Goal: Task Accomplishment & Management: Manage account settings

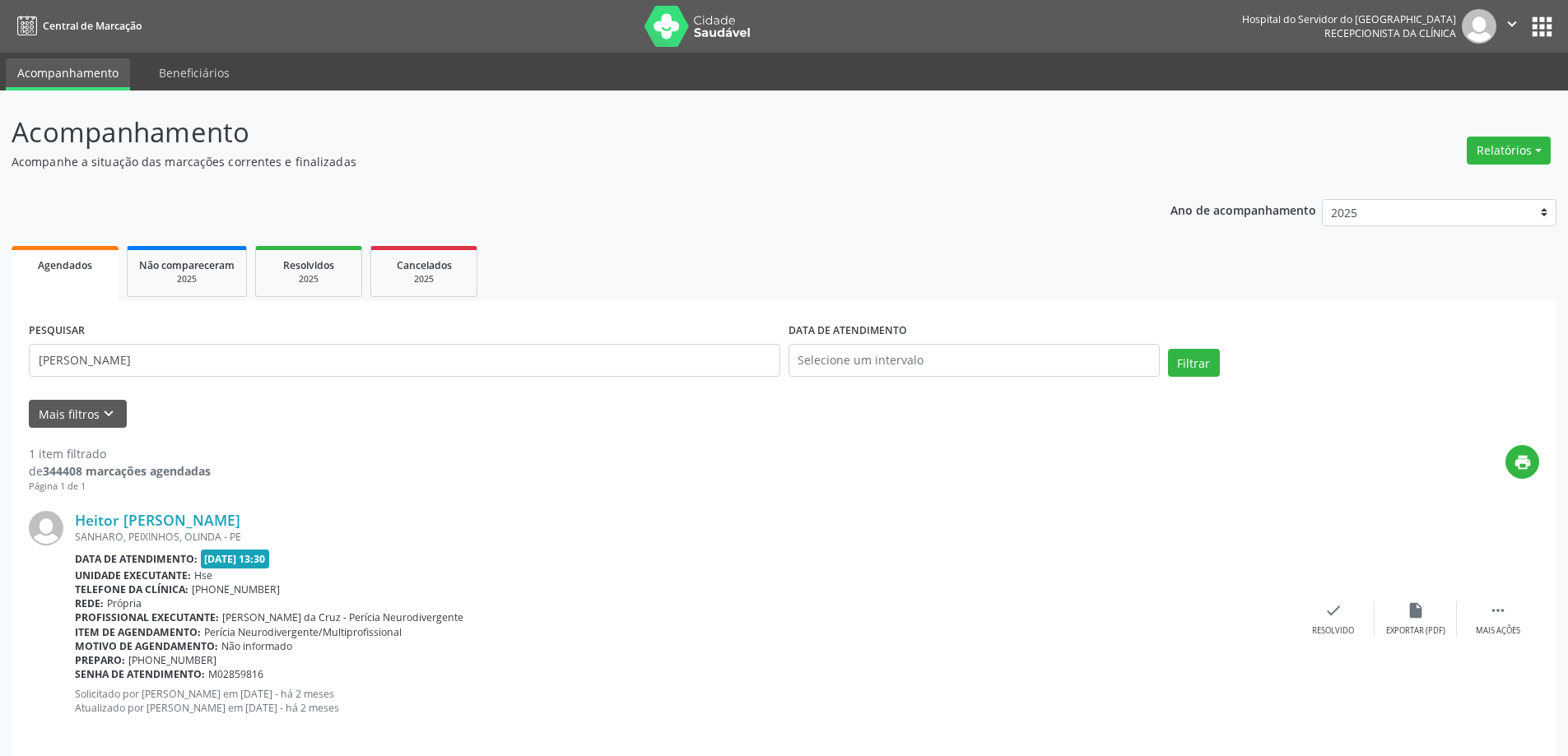
type input "[PERSON_NAME]"
click at [1168, 349] on button "Filtrar" at bounding box center [1193, 363] width 52 height 28
click at [145, 524] on link "[PERSON_NAME]" at bounding box center [134, 519] width 117 height 18
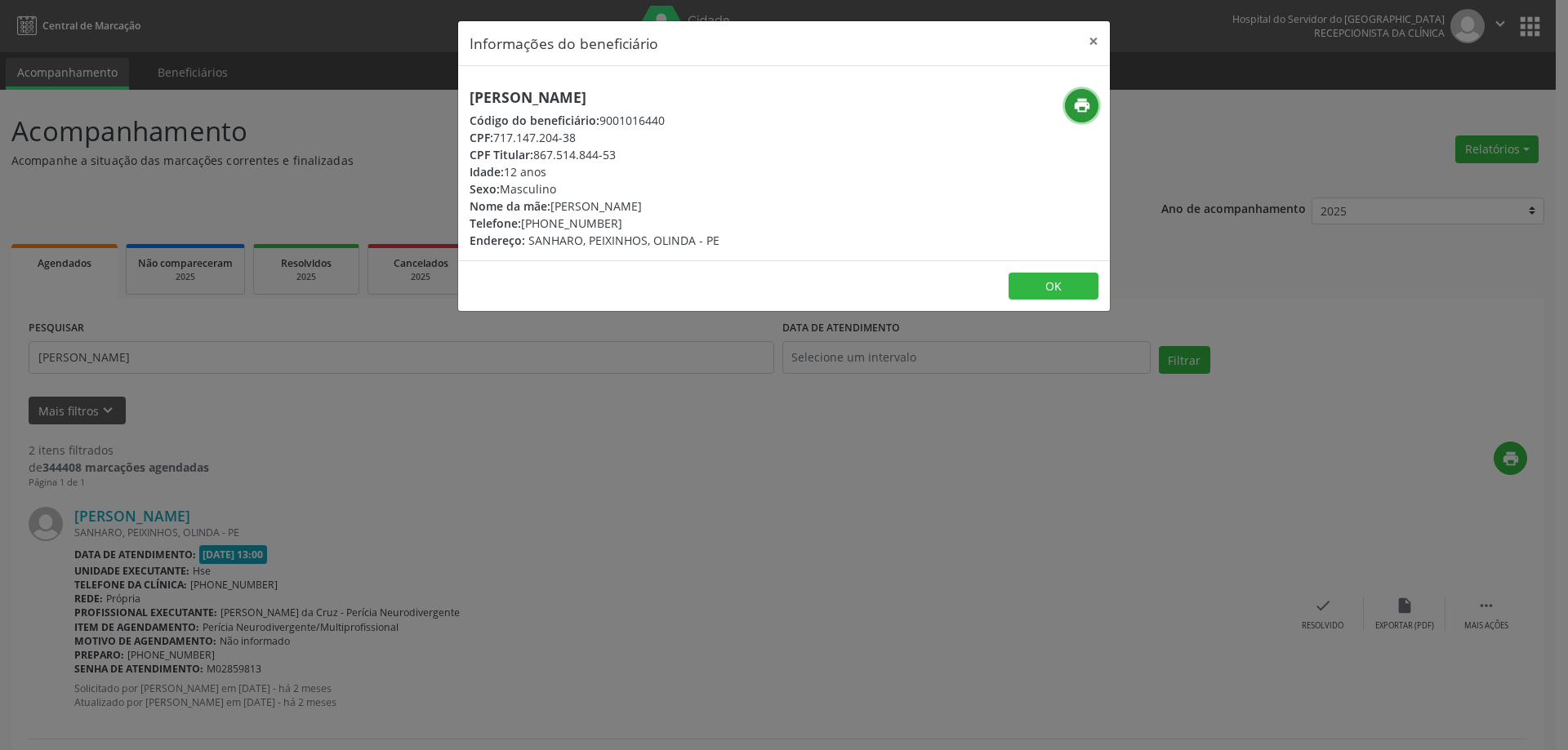
click at [1095, 115] on button "print" at bounding box center [1081, 106] width 34 height 34
click at [1092, 40] on button "×" at bounding box center [1093, 41] width 33 height 40
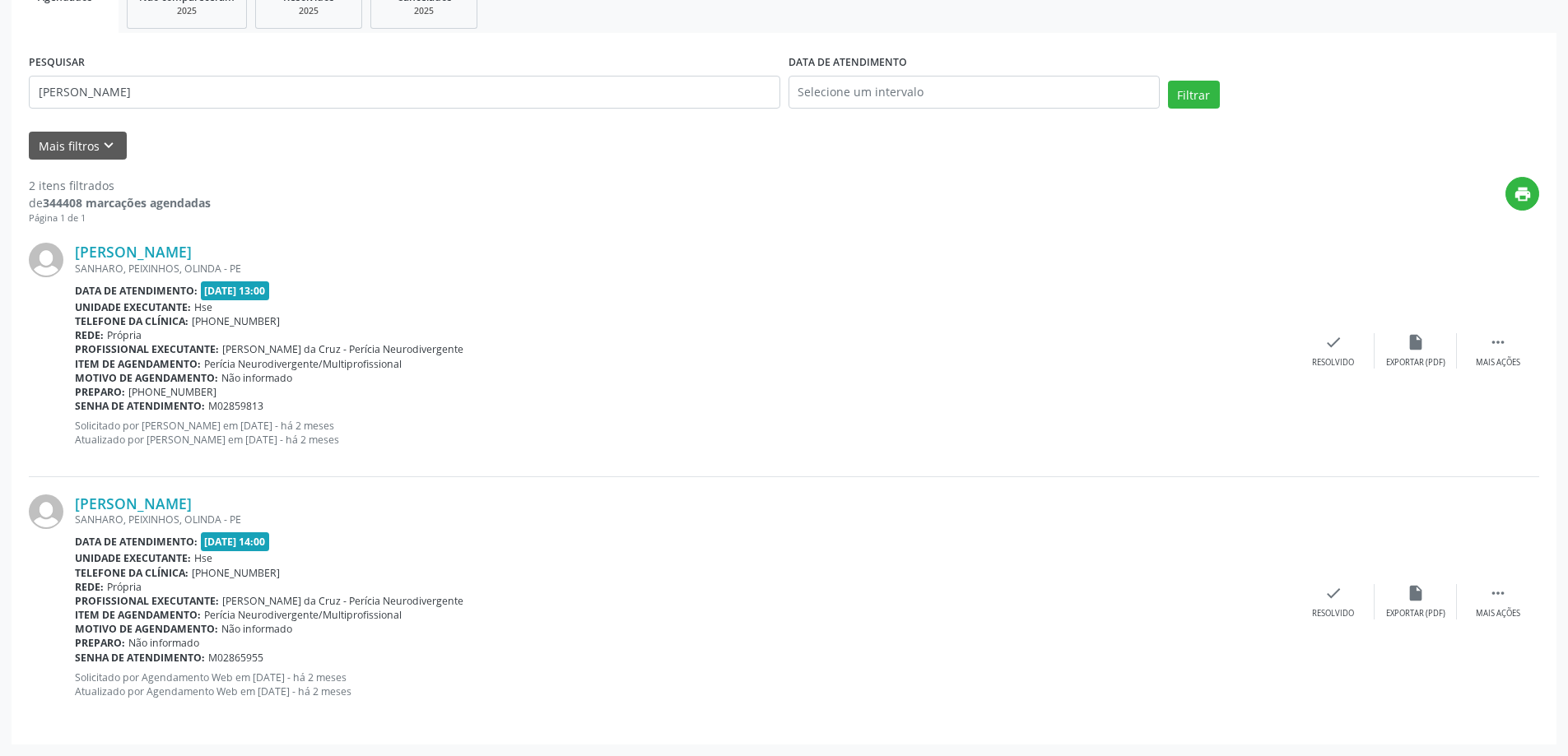
scroll to position [21, 0]
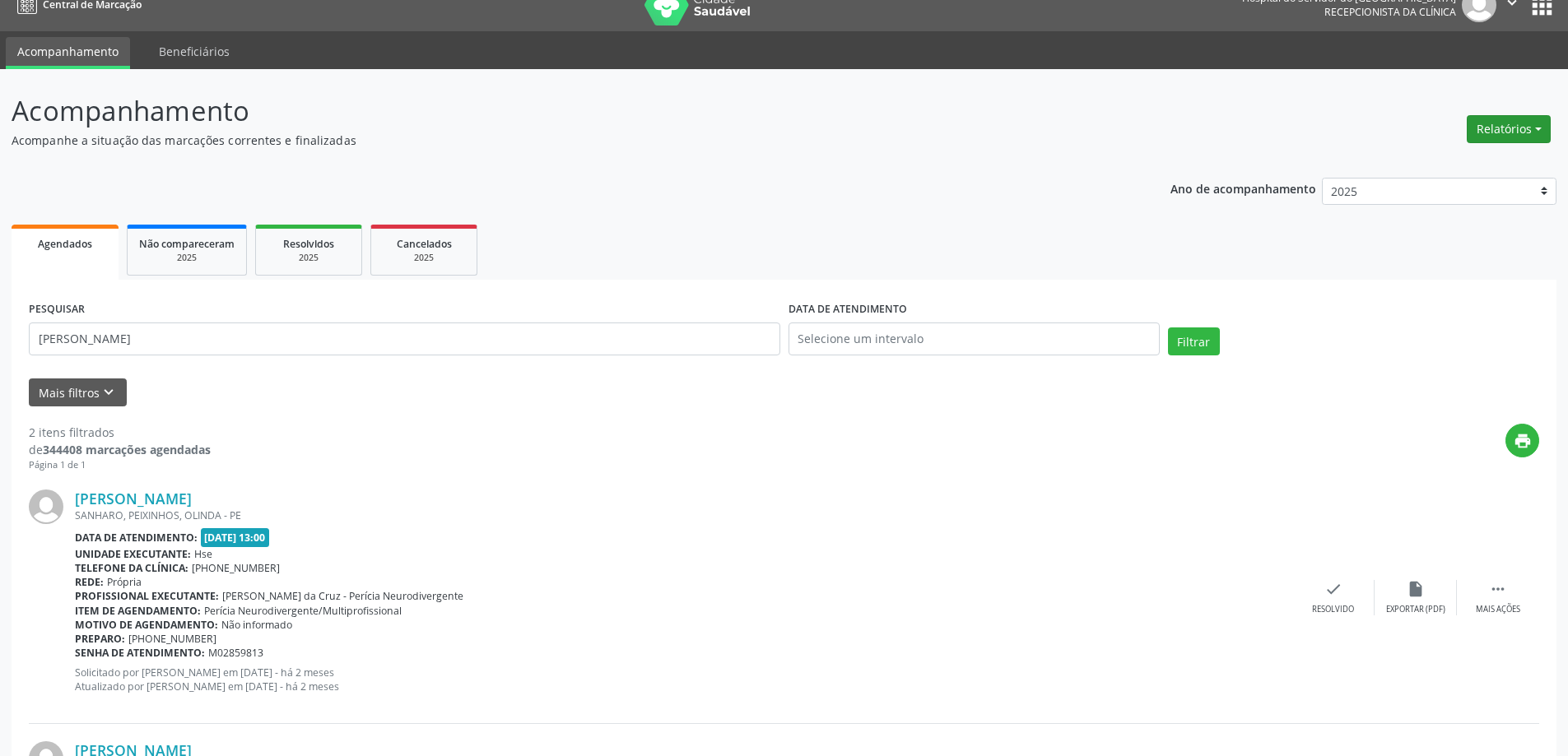
click at [1502, 121] on button "Relatórios" at bounding box center [1508, 129] width 84 height 28
click at [1442, 161] on link "Agendamentos" at bounding box center [1462, 164] width 177 height 23
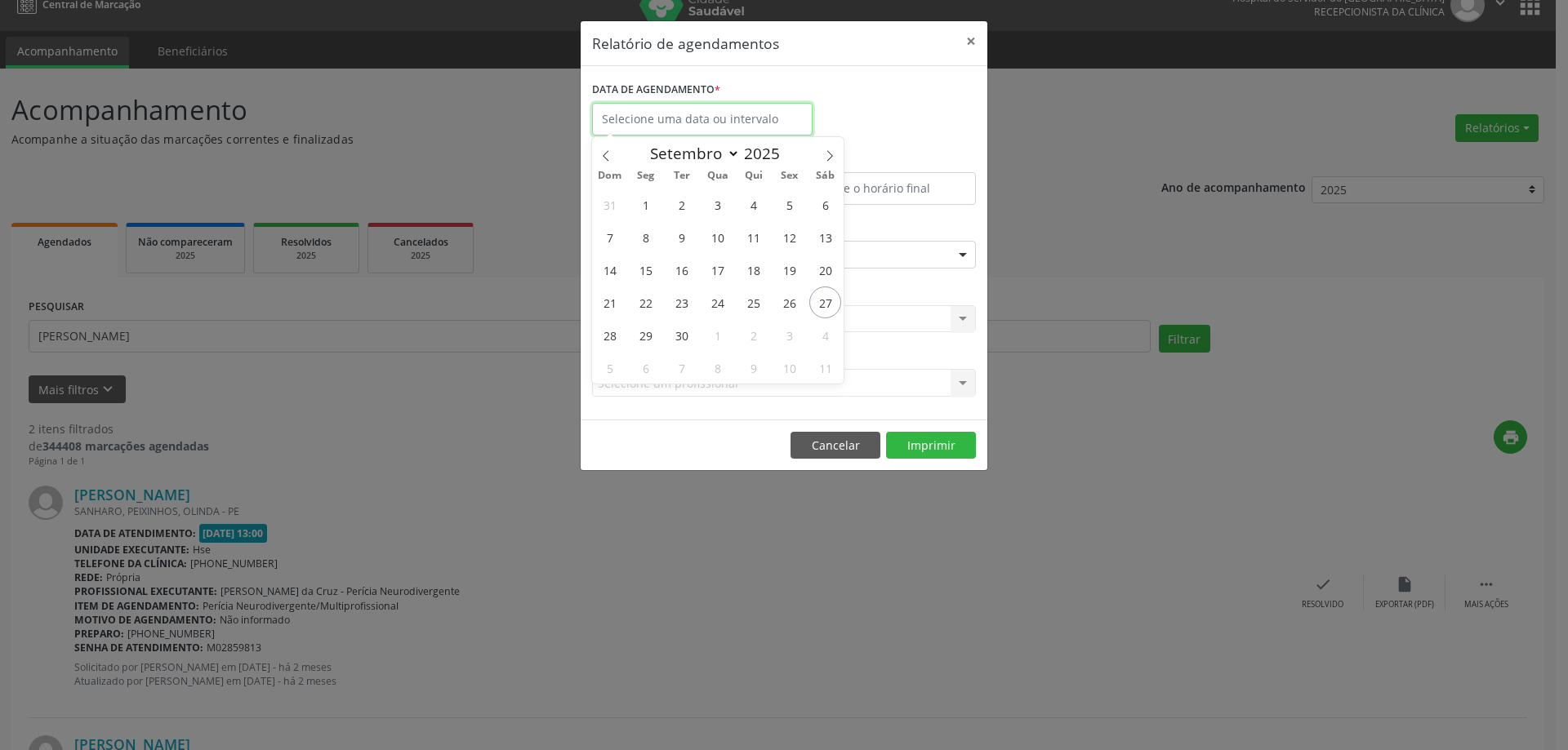
click at [716, 132] on body "Central de Marcação Hospital do Servidor do [GEOGRAPHIC_DATA] Recepcionista da …" at bounding box center [784, 354] width 1568 height 750
click at [827, 310] on span "27" at bounding box center [825, 303] width 32 height 32
type input "[DATE]"
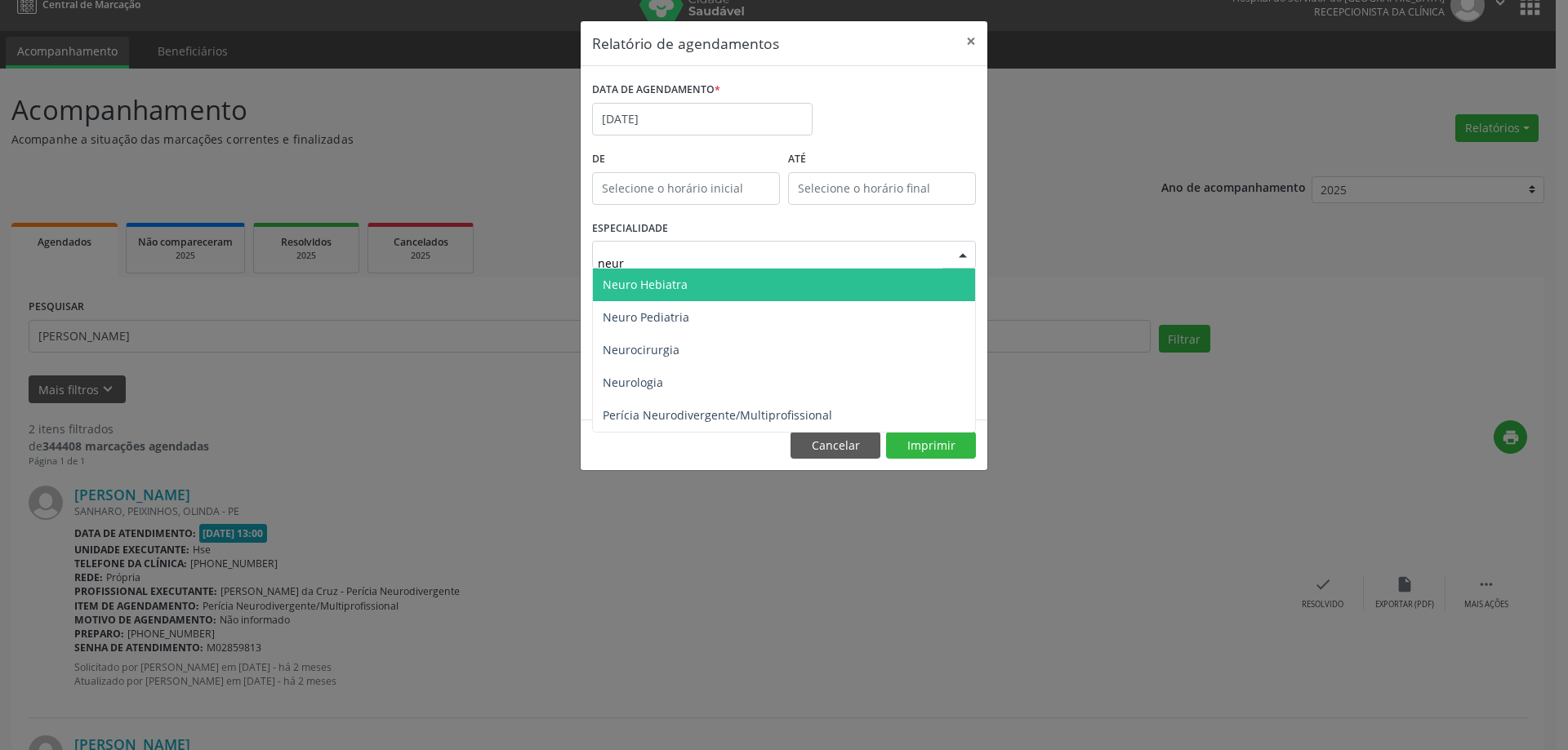
type input "neuro"
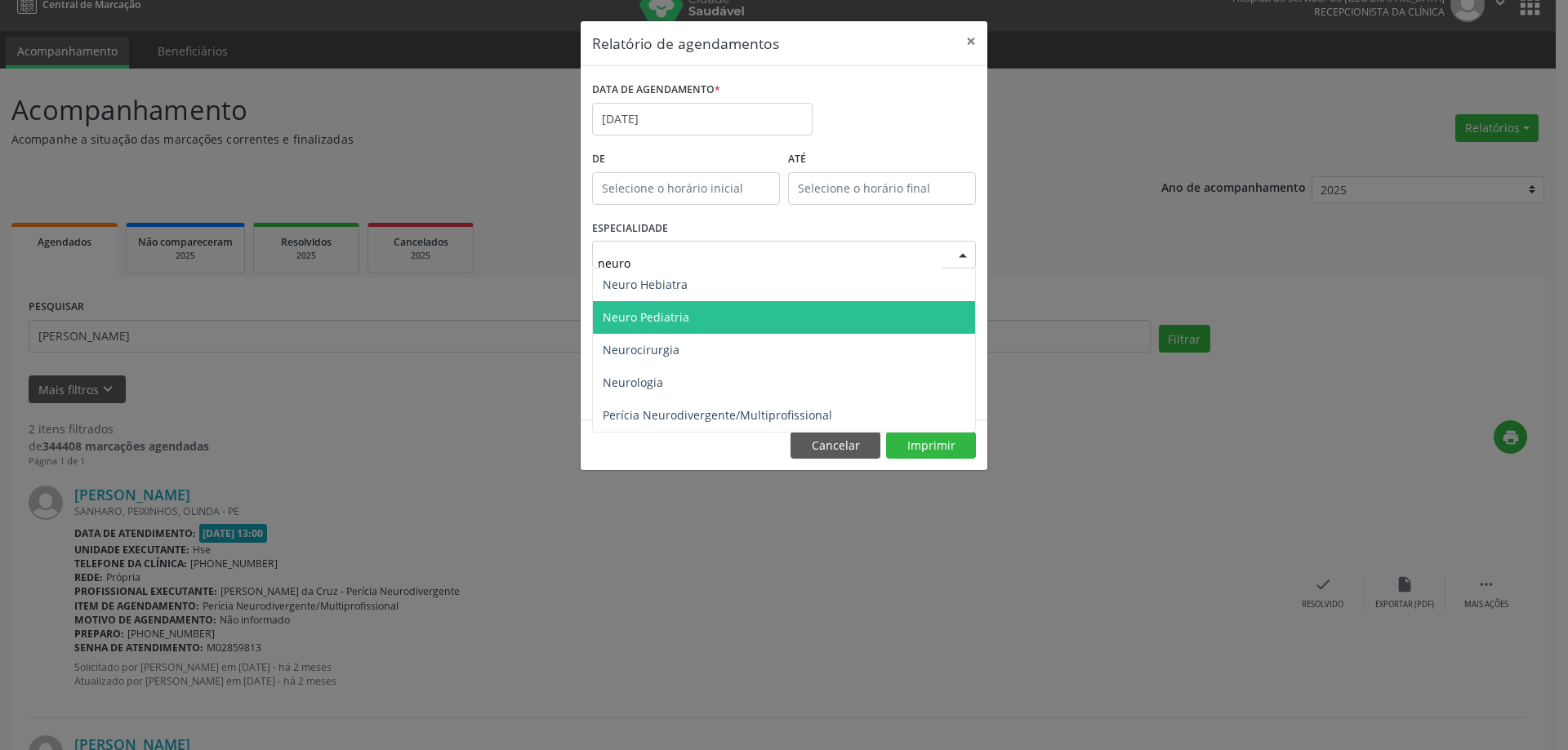
click at [675, 320] on span "Neuro Pediatria" at bounding box center [645, 317] width 86 height 15
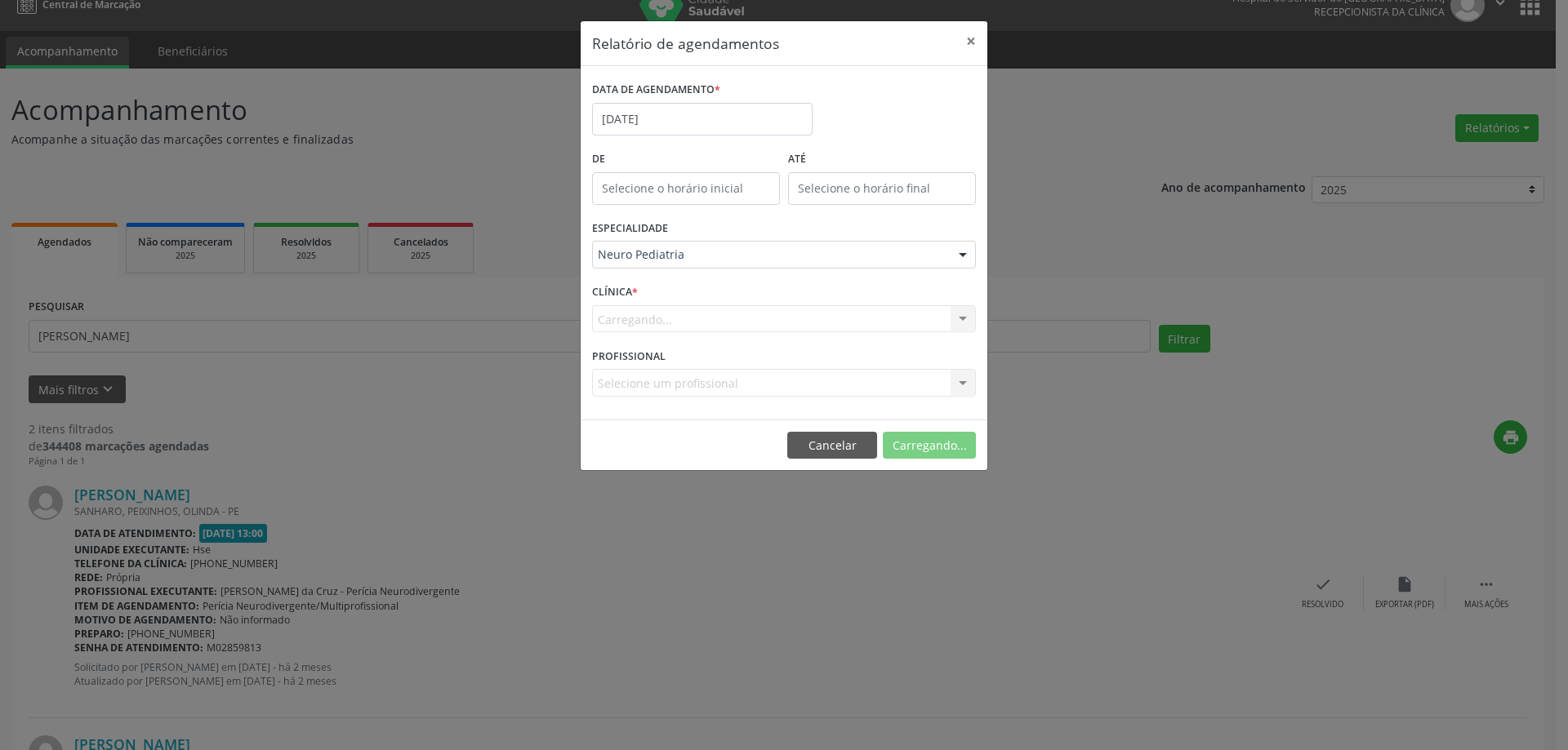
click at [674, 315] on div "Carregando... Nenhum resultado encontrado para: " " Não há nenhuma opção para s…" at bounding box center [784, 319] width 383 height 28
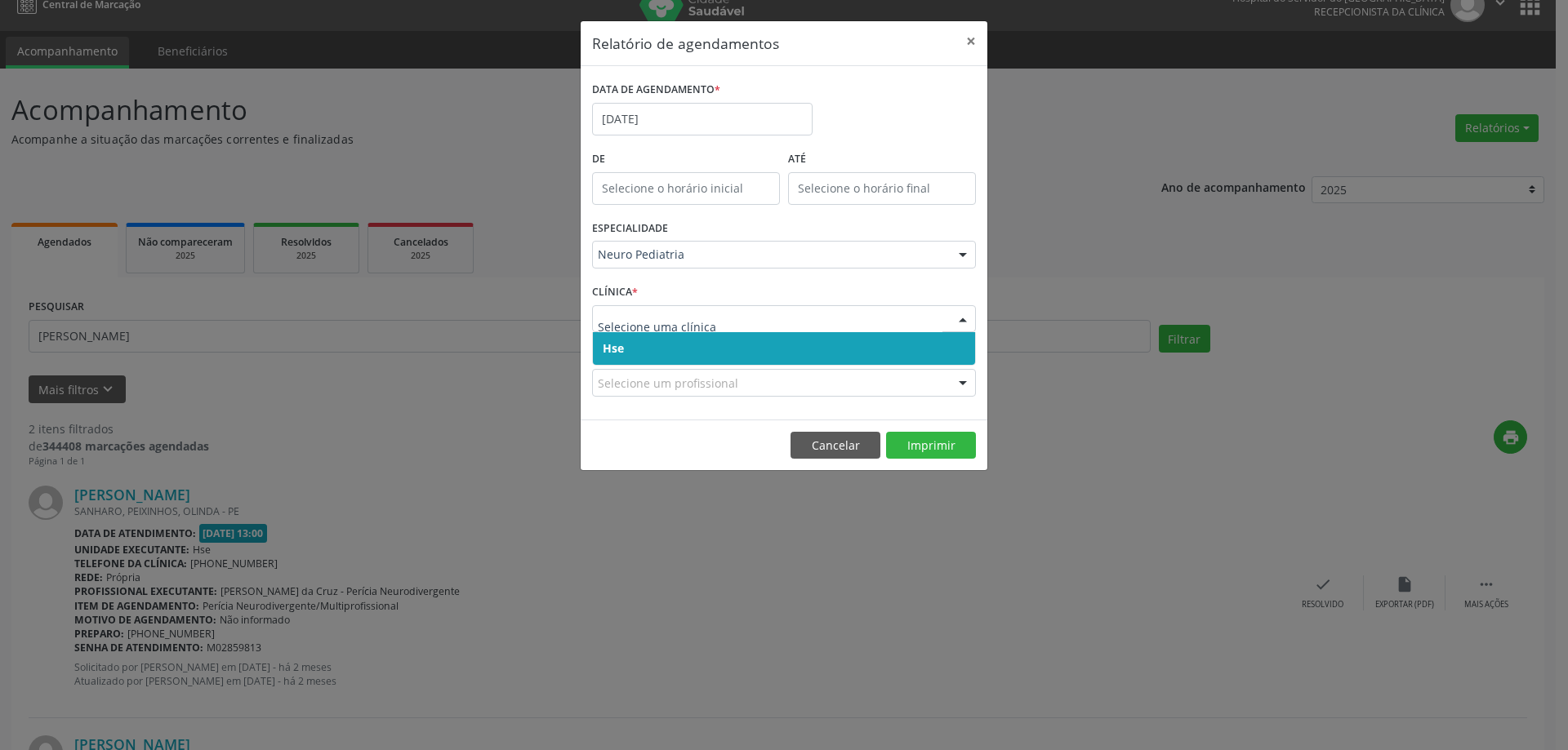
click at [644, 348] on span "Hse" at bounding box center [784, 348] width 382 height 33
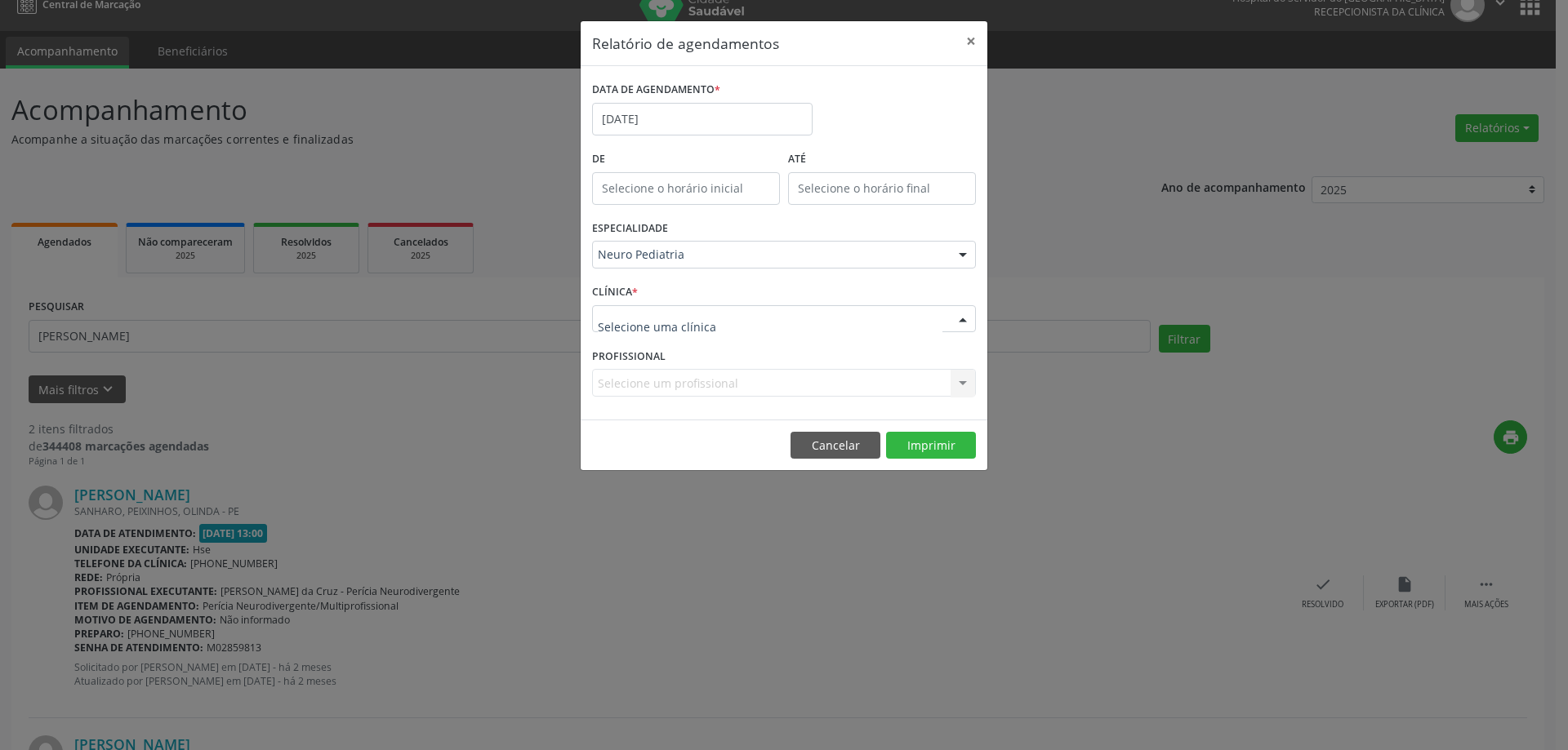
click at [739, 326] on div at bounding box center [784, 319] width 383 height 28
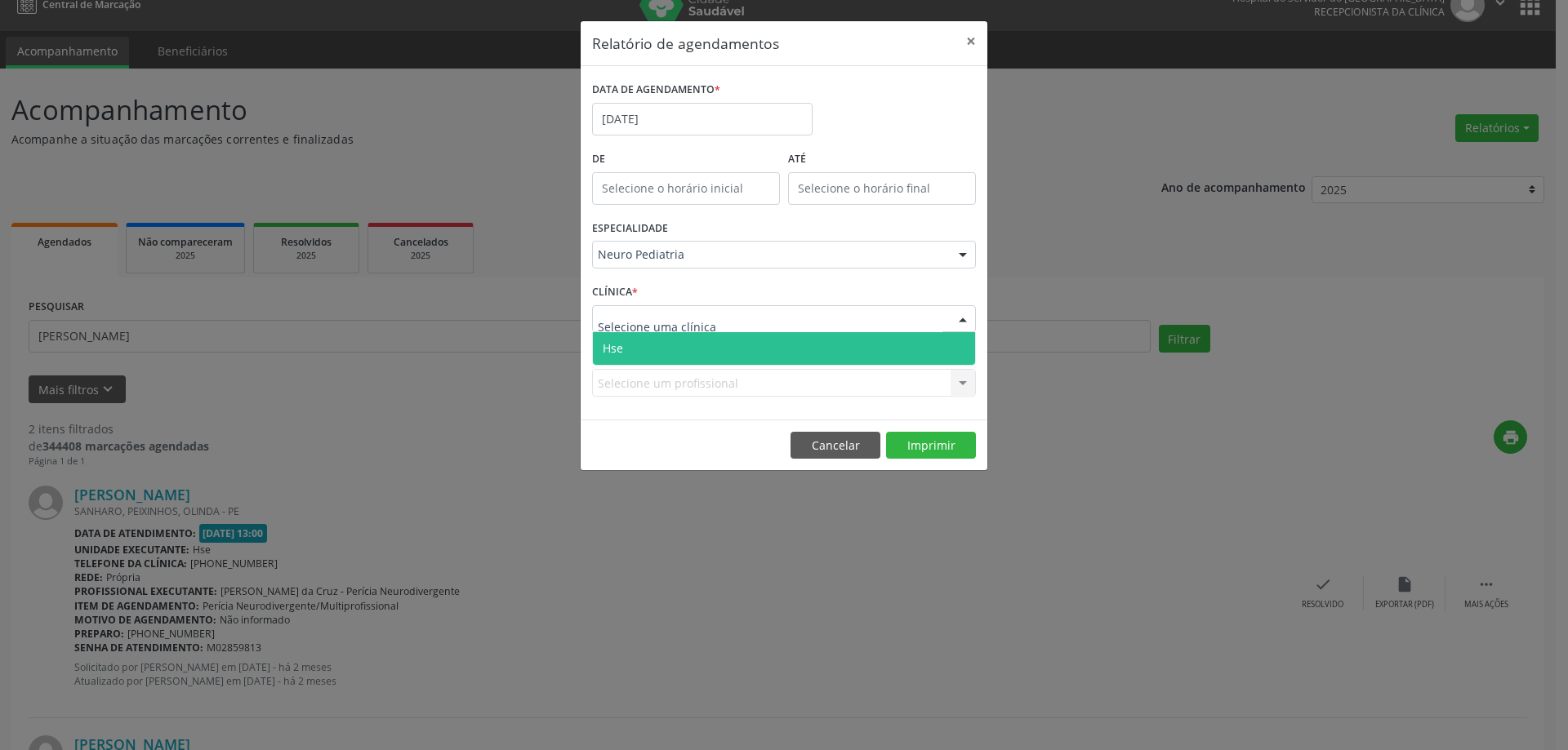
click at [707, 361] on span "Hse" at bounding box center [784, 348] width 382 height 33
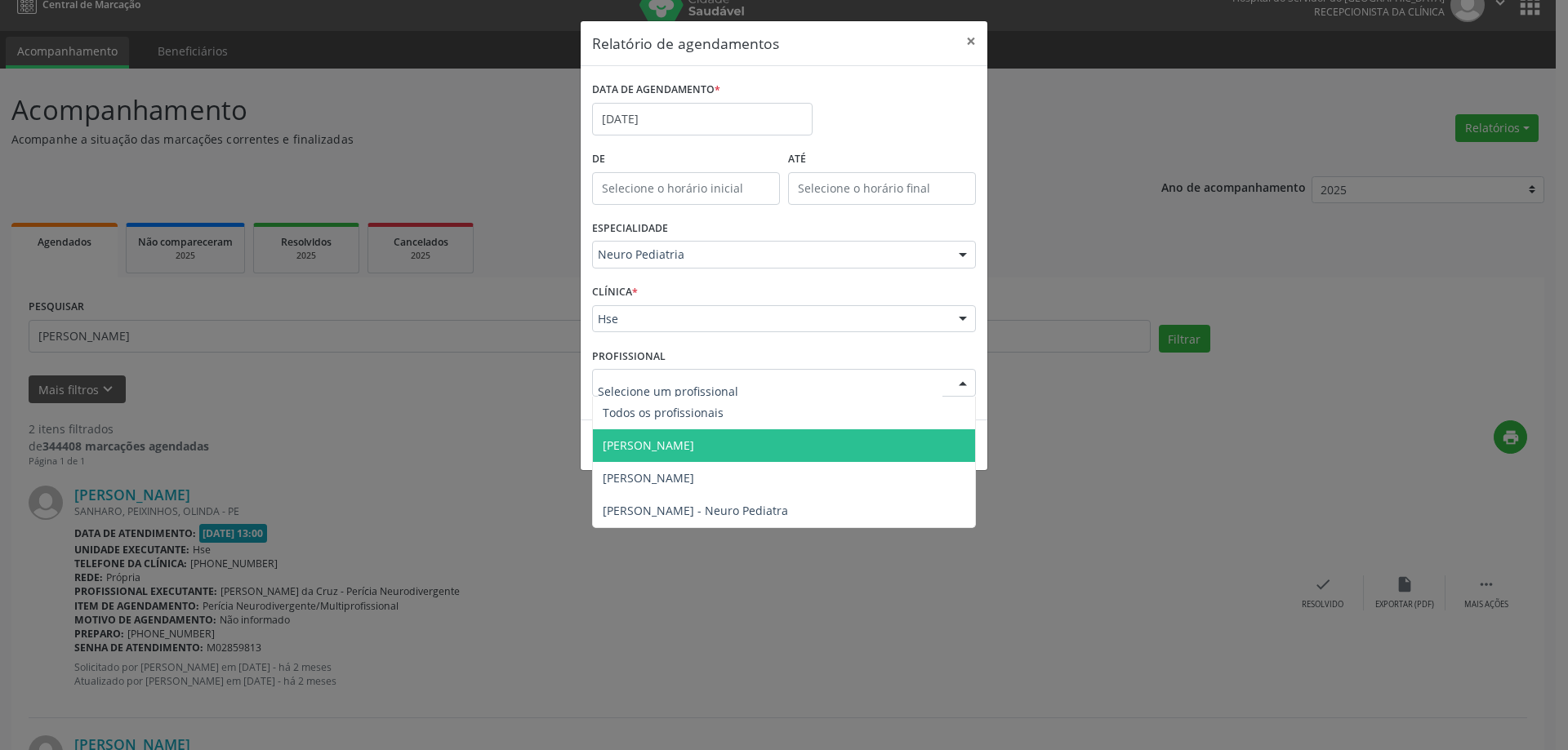
click at [737, 440] on span "[PERSON_NAME]" at bounding box center [784, 445] width 382 height 33
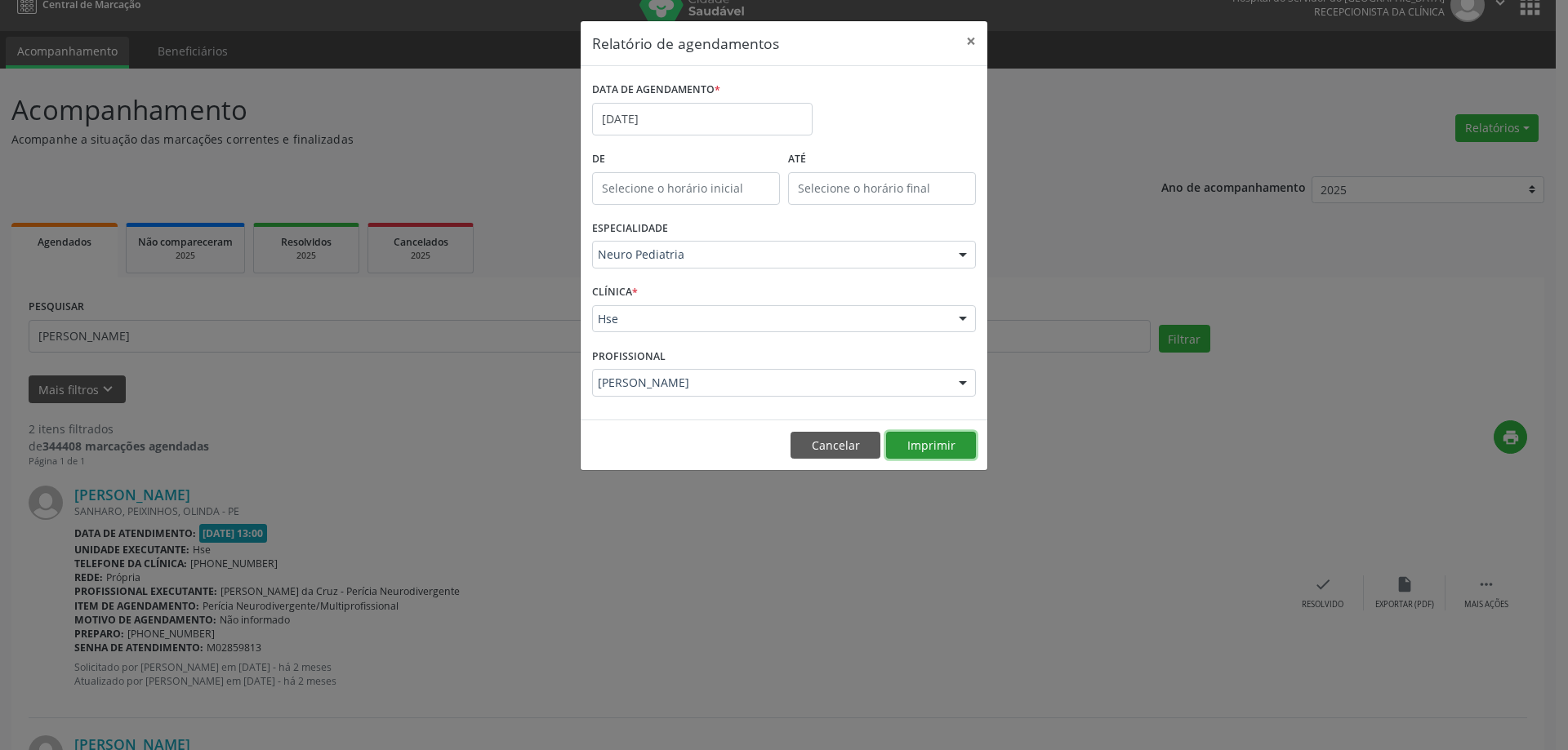
click at [924, 446] on button "Imprimir" at bounding box center [930, 445] width 90 height 28
click at [966, 49] on button "×" at bounding box center [971, 41] width 33 height 40
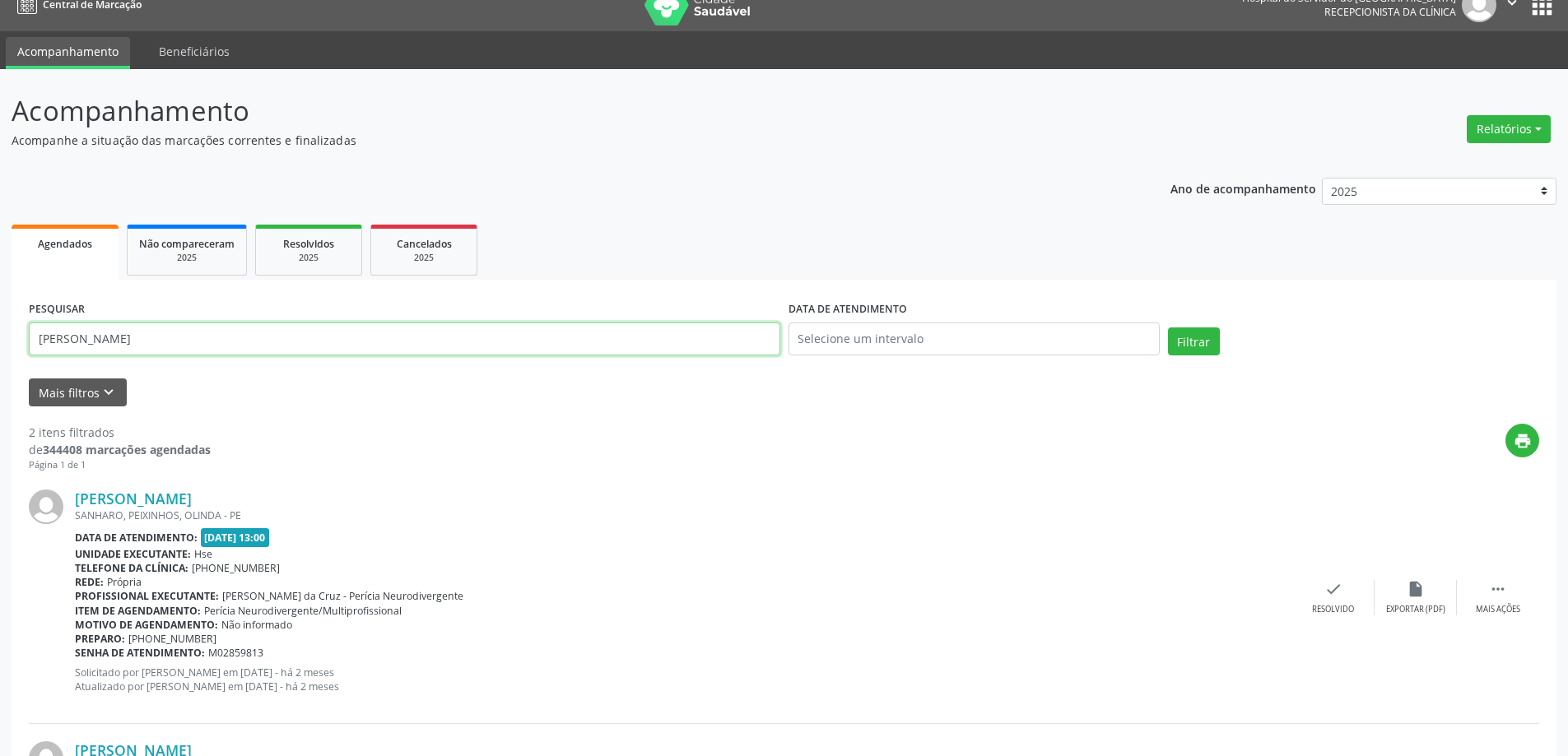
drag, startPoint x: 172, startPoint y: 342, endPoint x: 0, endPoint y: 365, distance: 173.5
click at [0, 364] on div "Acompanhamento Acompanhe a situação das marcações correntes e finalizadas Relat…" at bounding box center [784, 536] width 1568 height 934
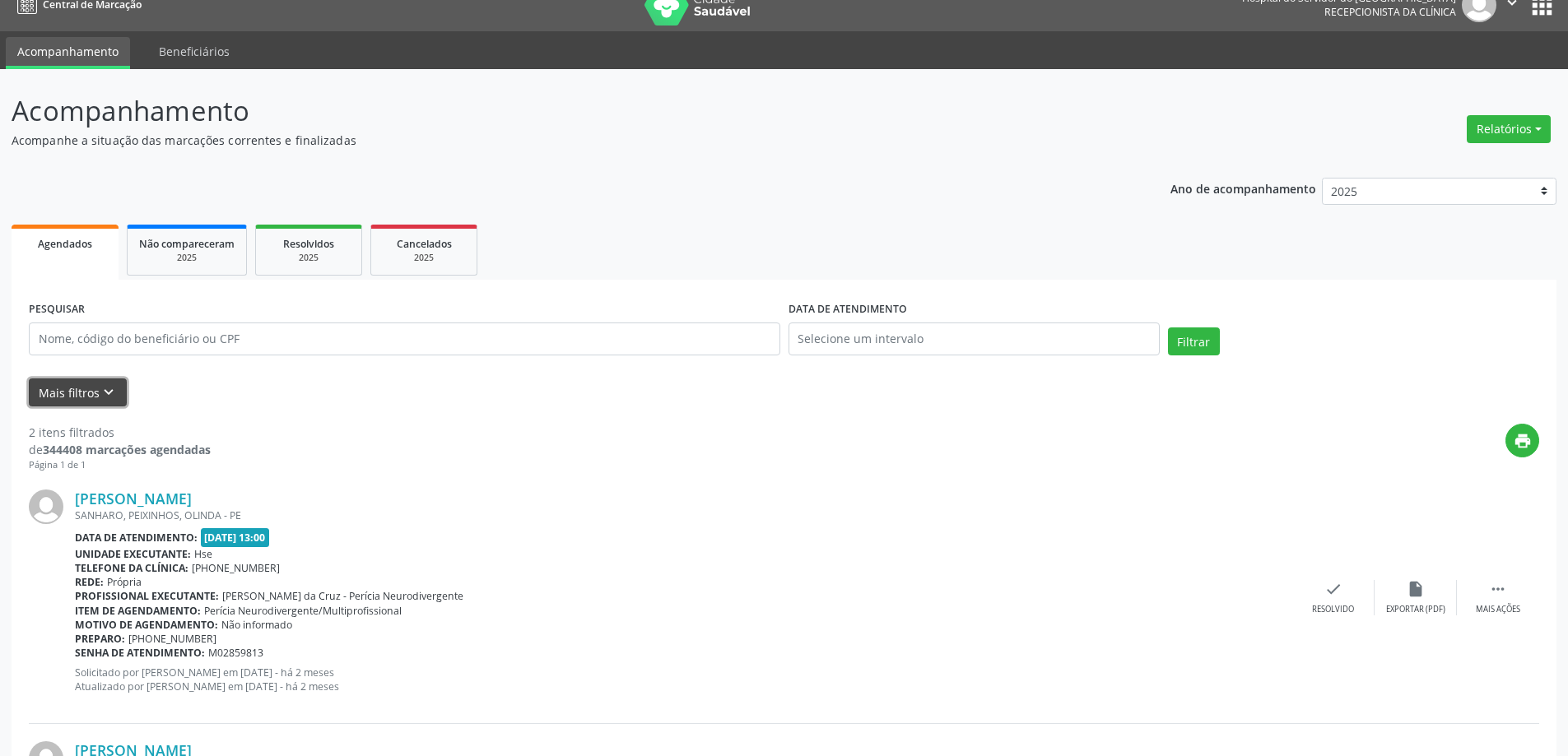
click at [59, 392] on button "Mais filtros keyboard_arrow_down" at bounding box center [78, 393] width 98 height 29
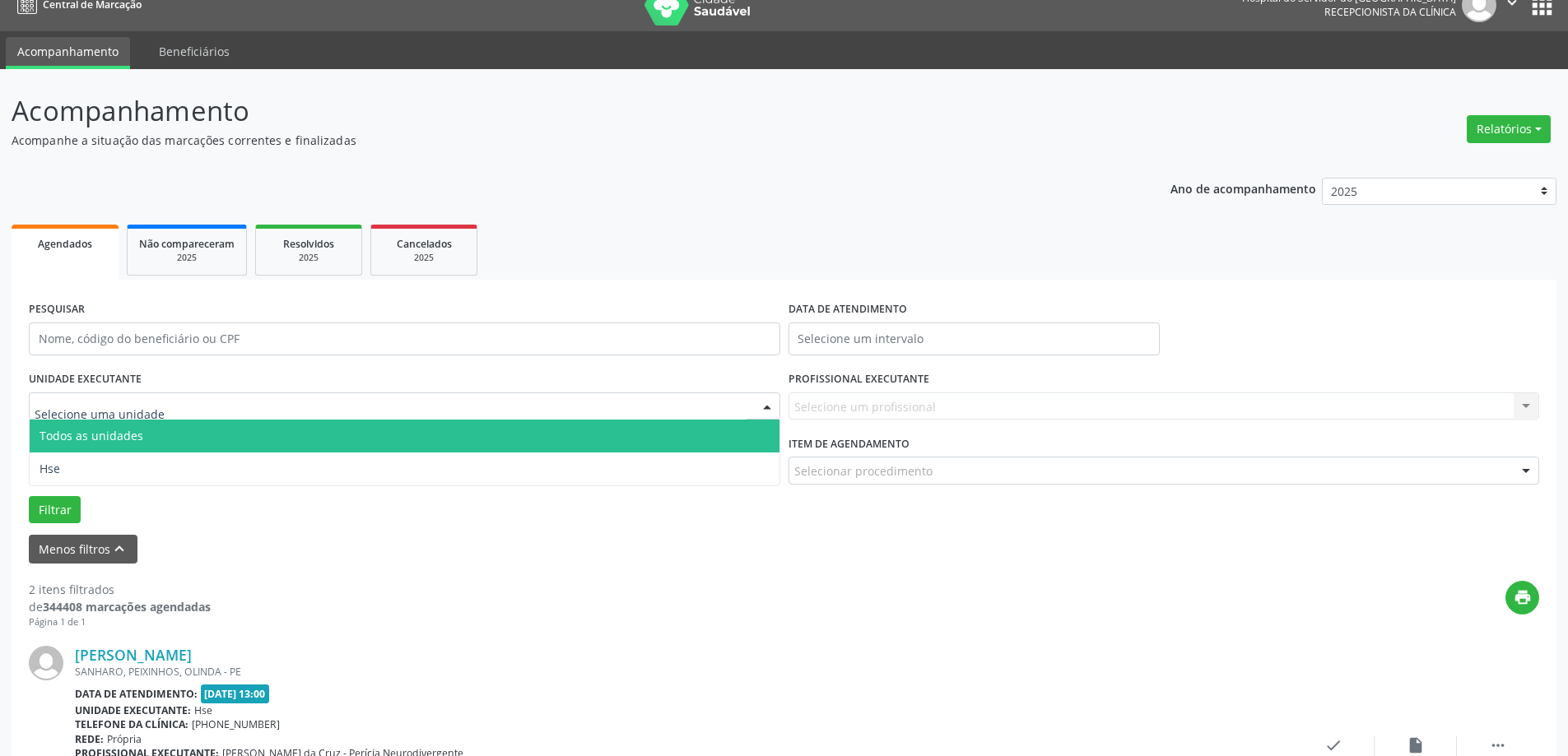
click at [163, 406] on div at bounding box center [404, 406] width 752 height 28
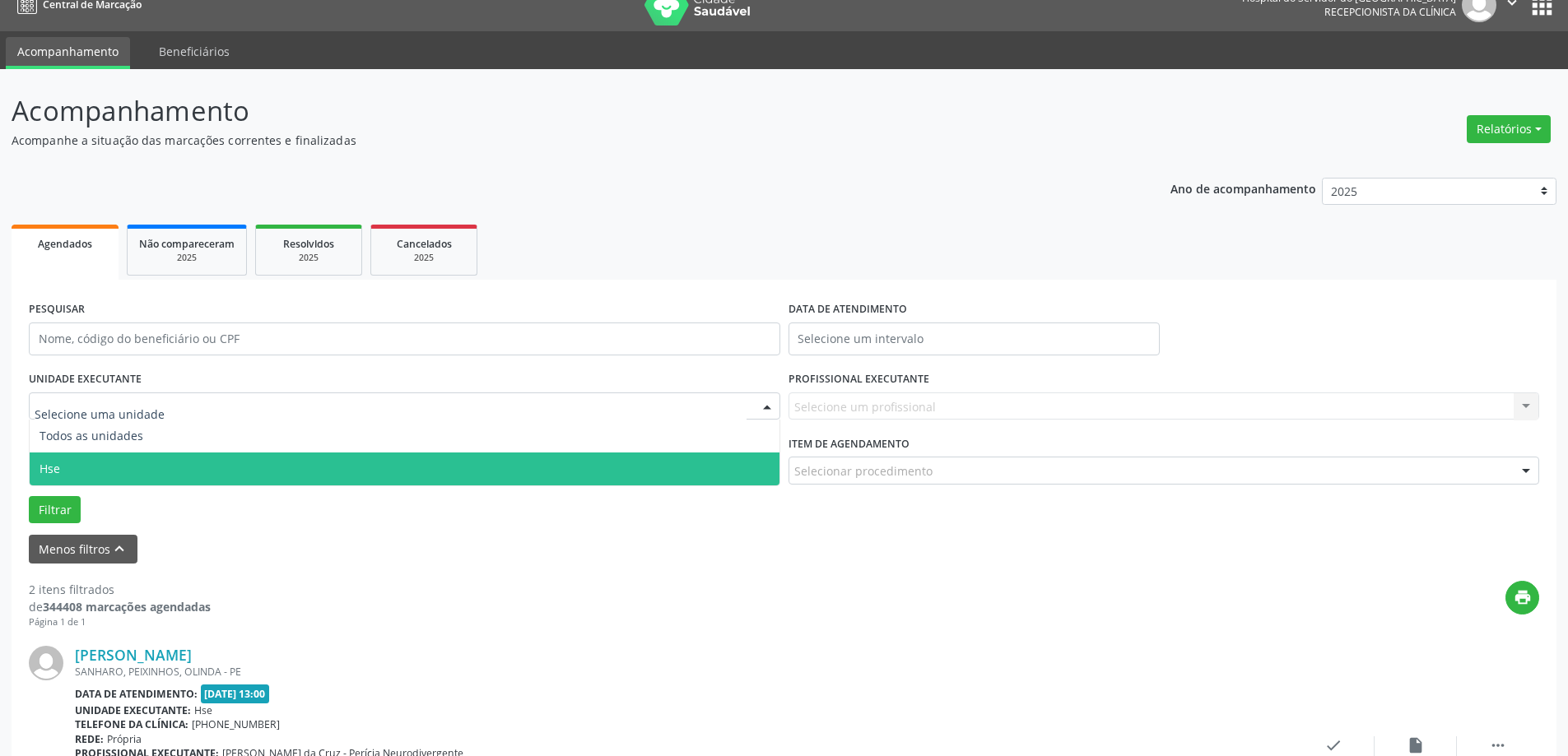
click at [122, 462] on span "Hse" at bounding box center [404, 468] width 750 height 33
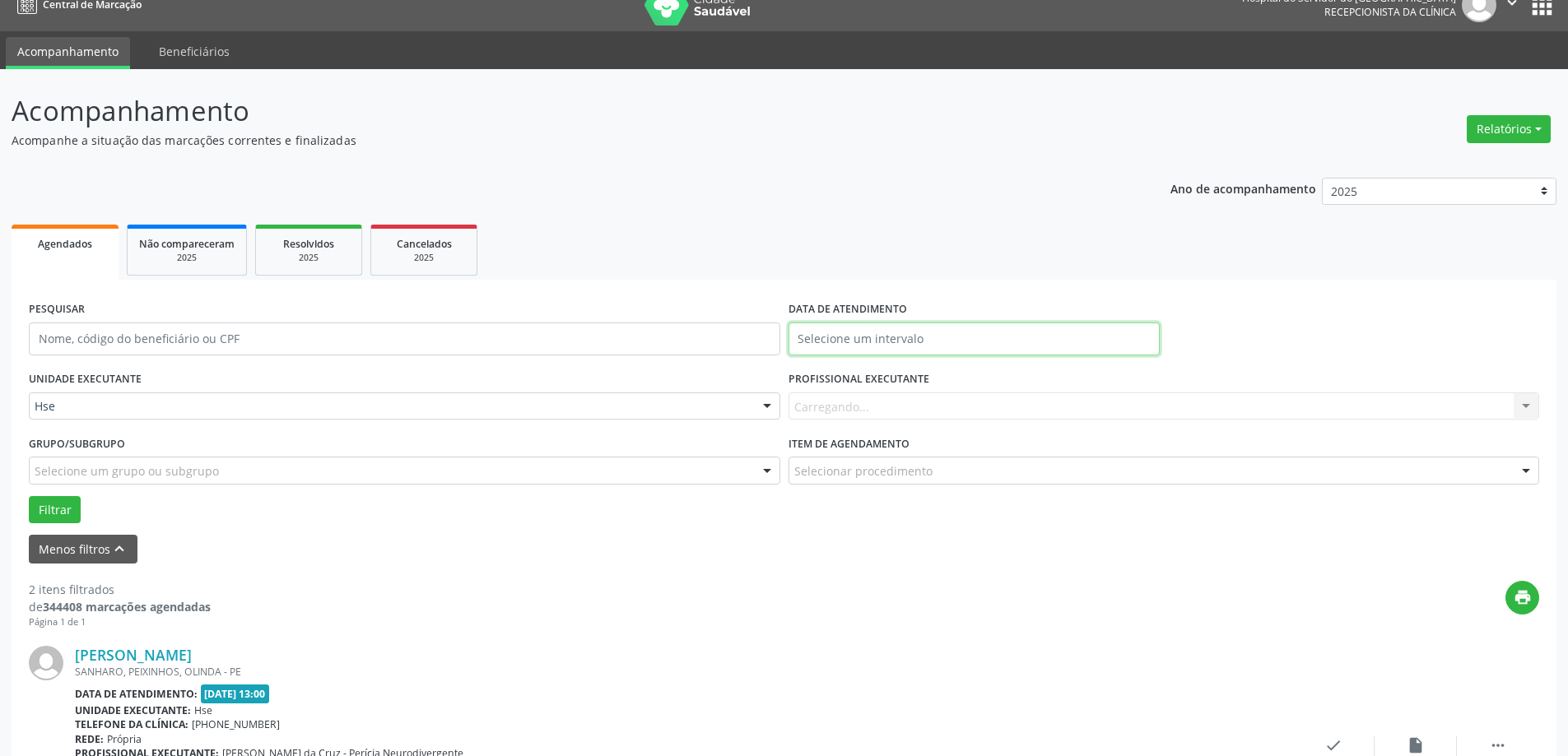
click at [968, 342] on input "text" at bounding box center [973, 339] width 371 height 33
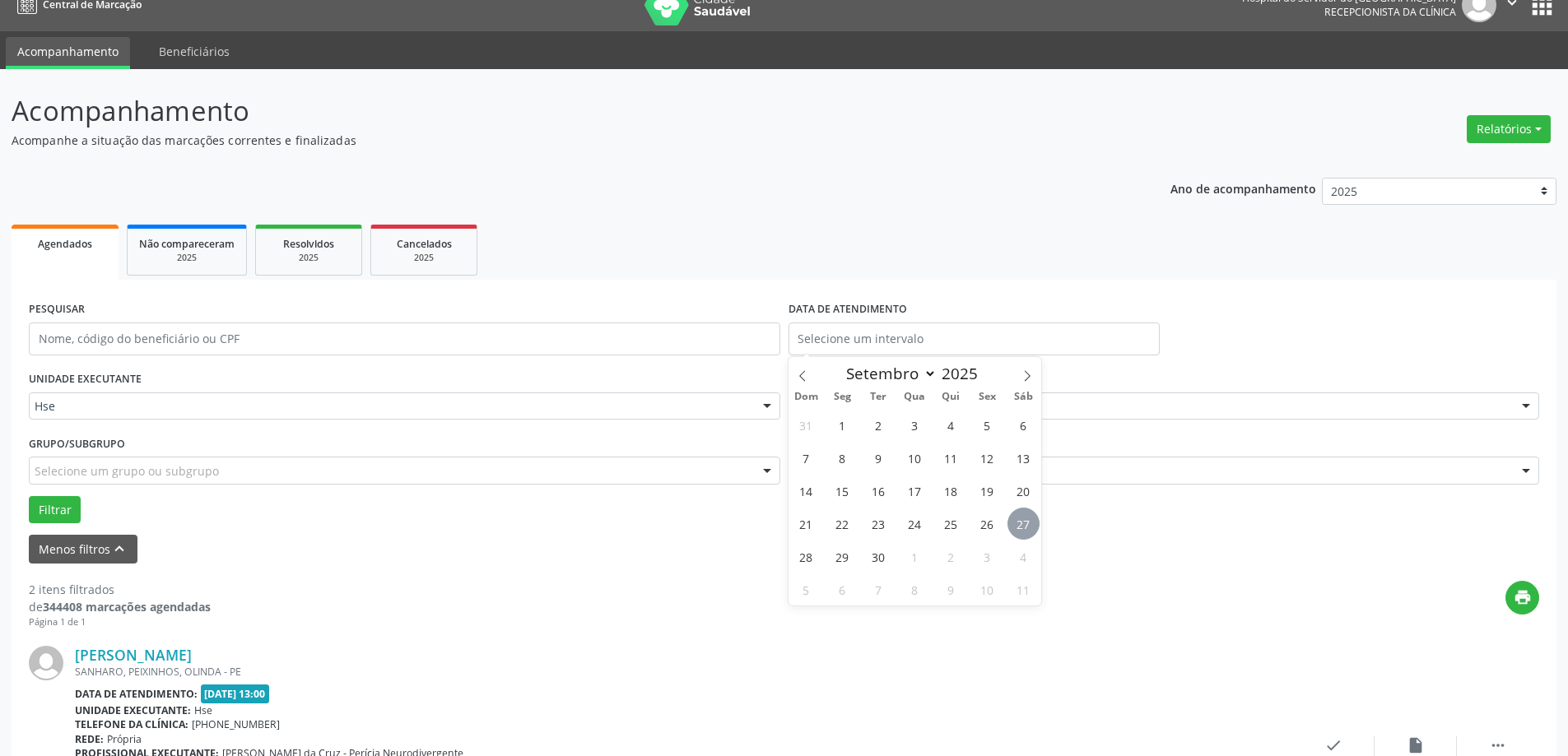
click at [1021, 523] on span "27" at bounding box center [1023, 523] width 32 height 32
type input "[DATE]"
click at [1022, 524] on span "27" at bounding box center [1023, 523] width 32 height 32
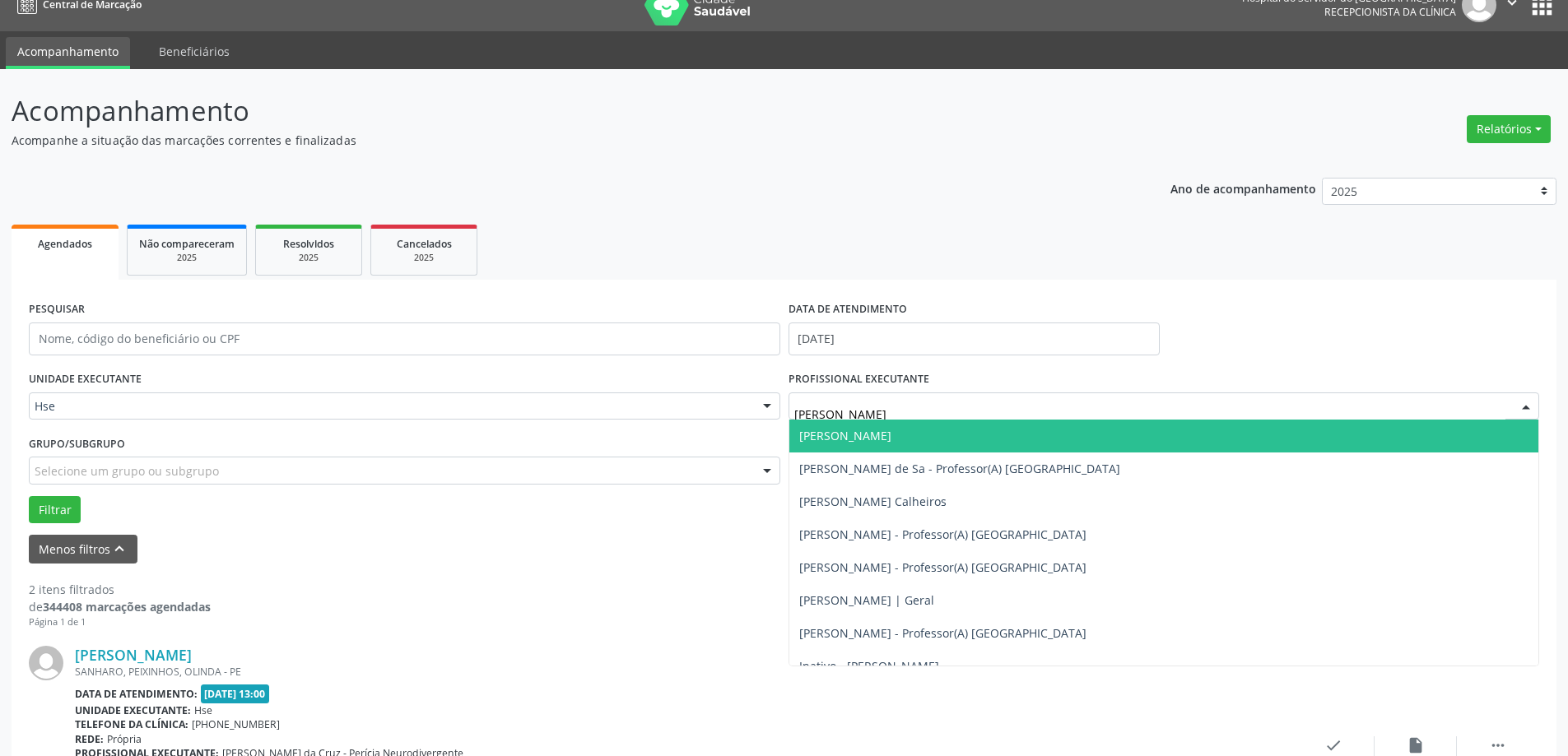
type input "DANIE"
click at [890, 437] on span "[PERSON_NAME]" at bounding box center [845, 436] width 92 height 15
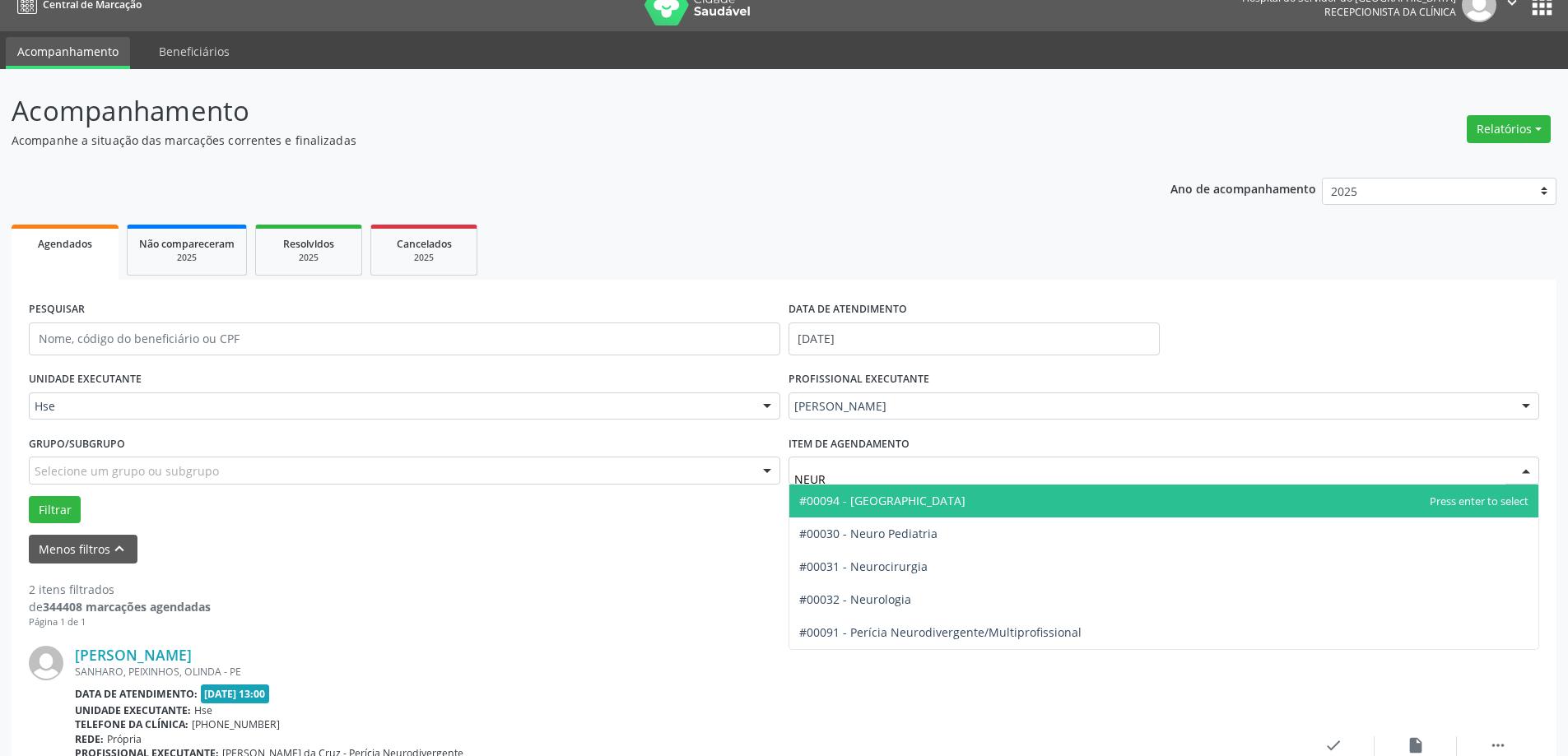
type input "NEURO"
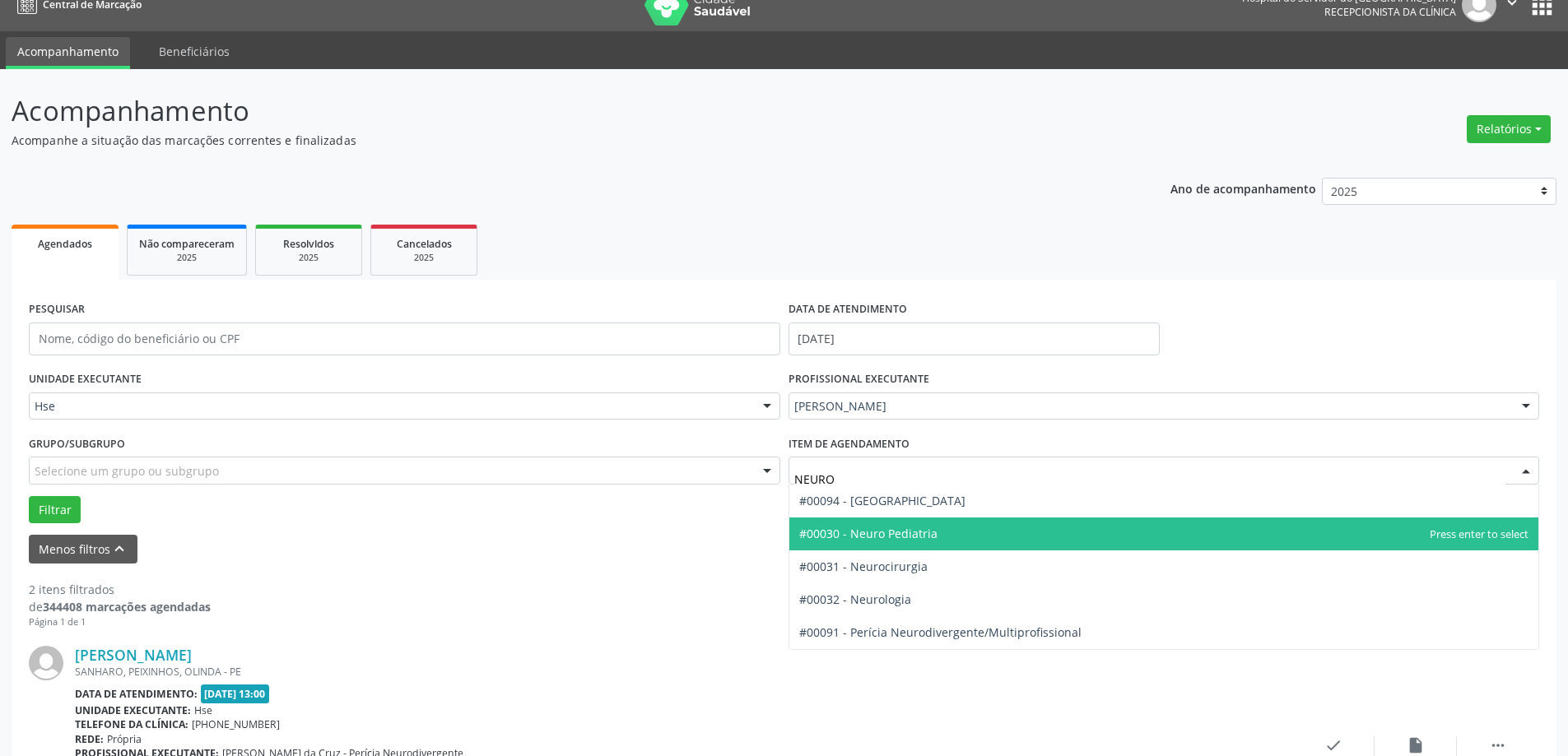
click at [877, 523] on span "#00030 - Neuro Pediatria" at bounding box center [1164, 534] width 750 height 33
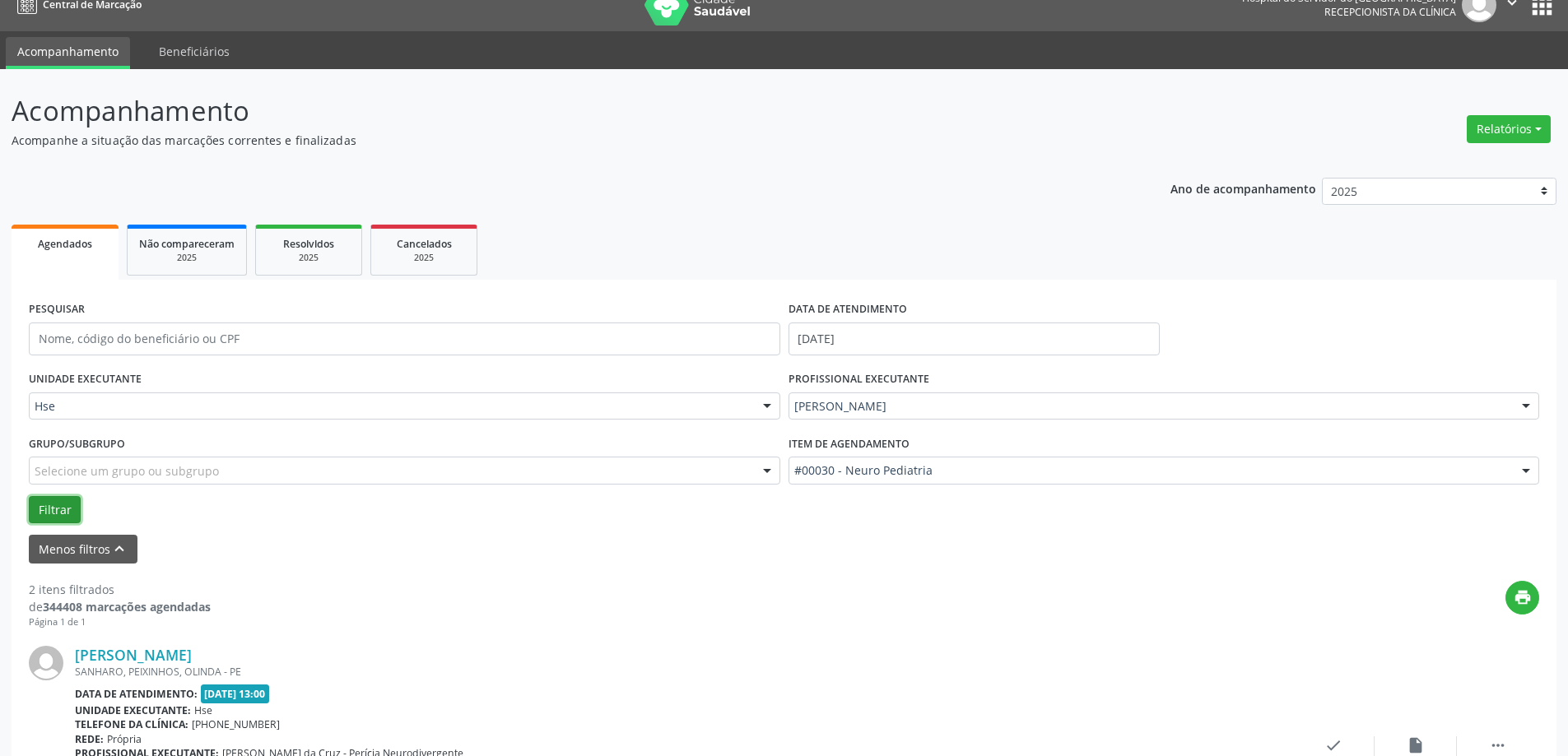
click at [55, 506] on button "Filtrar" at bounding box center [54, 510] width 52 height 28
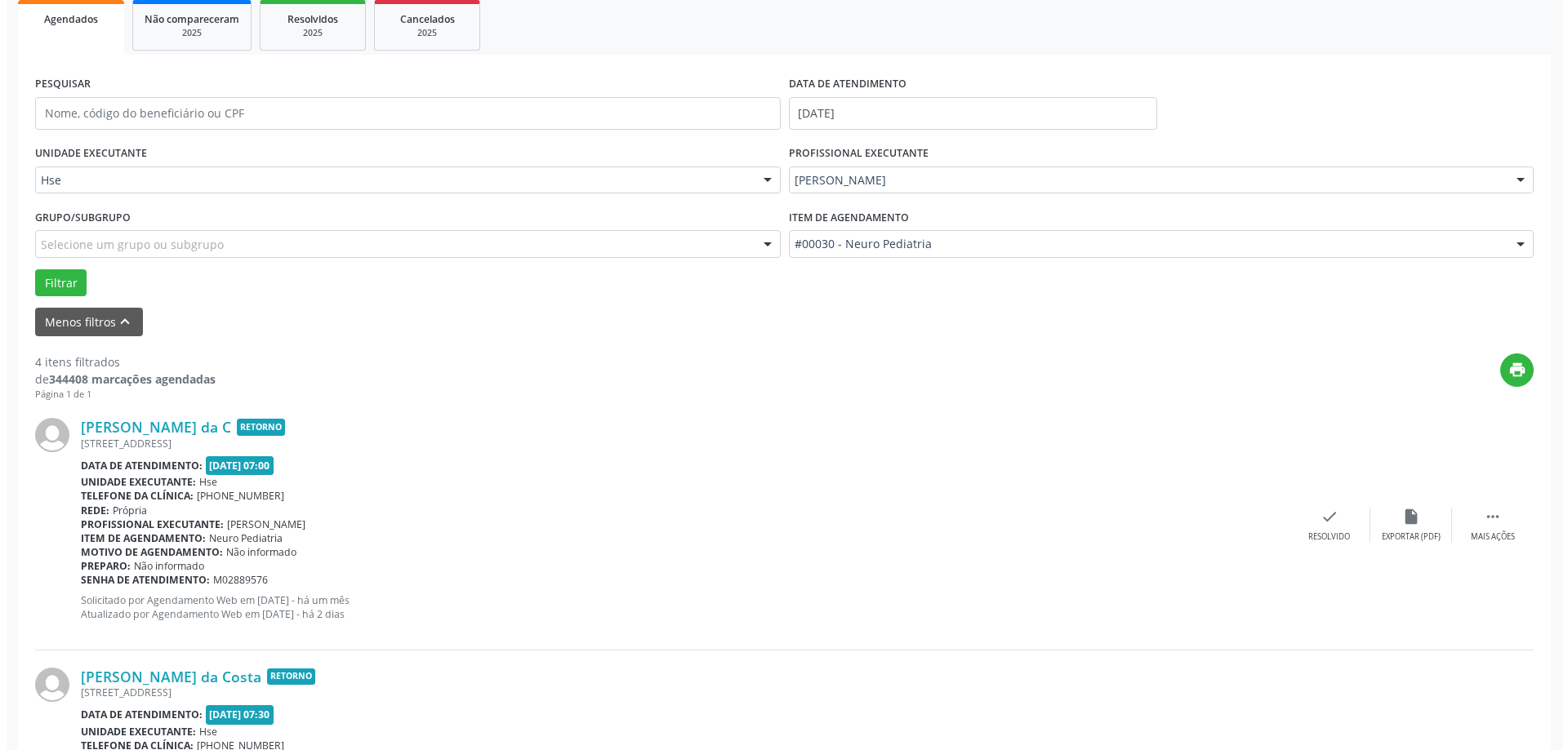
scroll to position [245, 0]
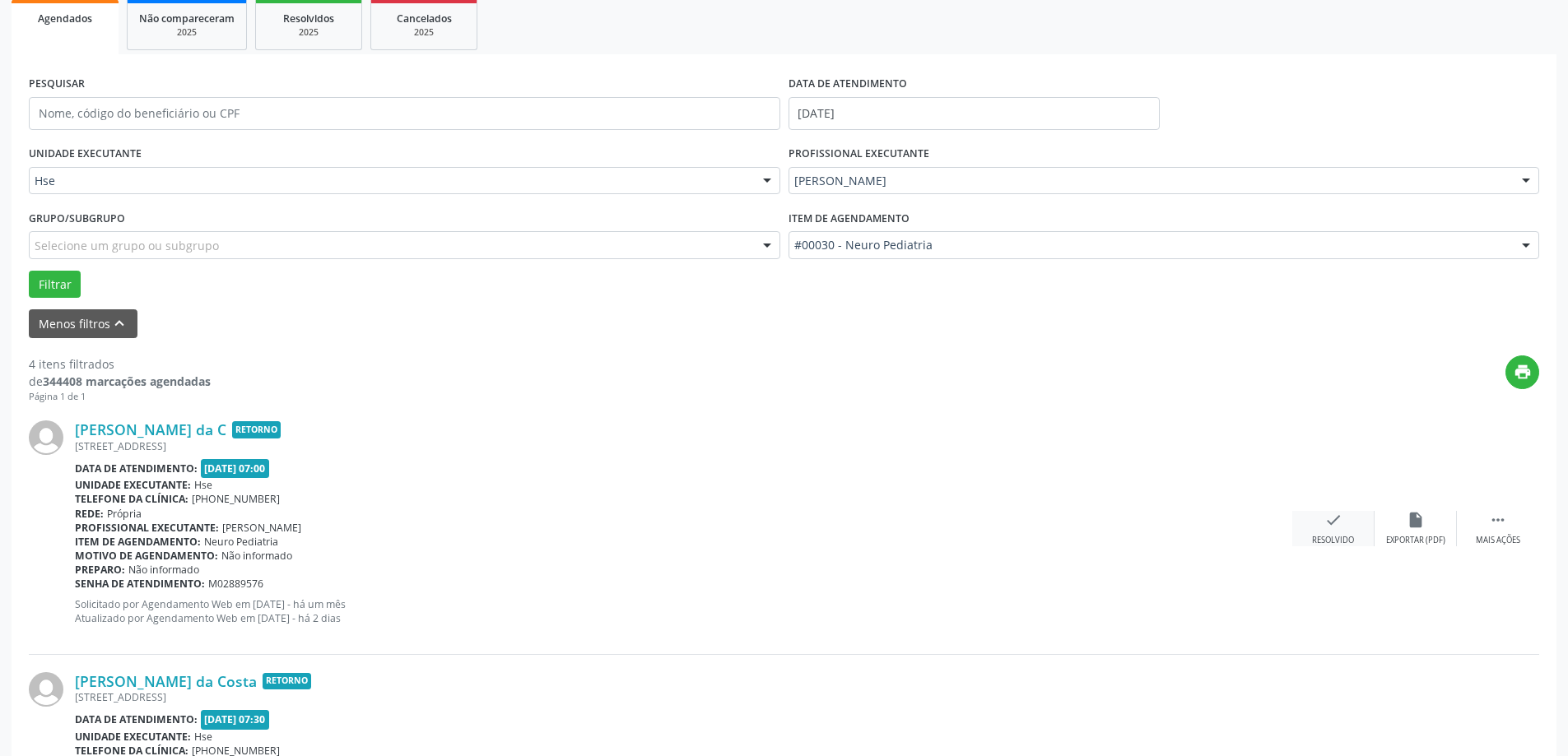
click at [1313, 536] on div "Resolvido" at bounding box center [1333, 541] width 42 height 12
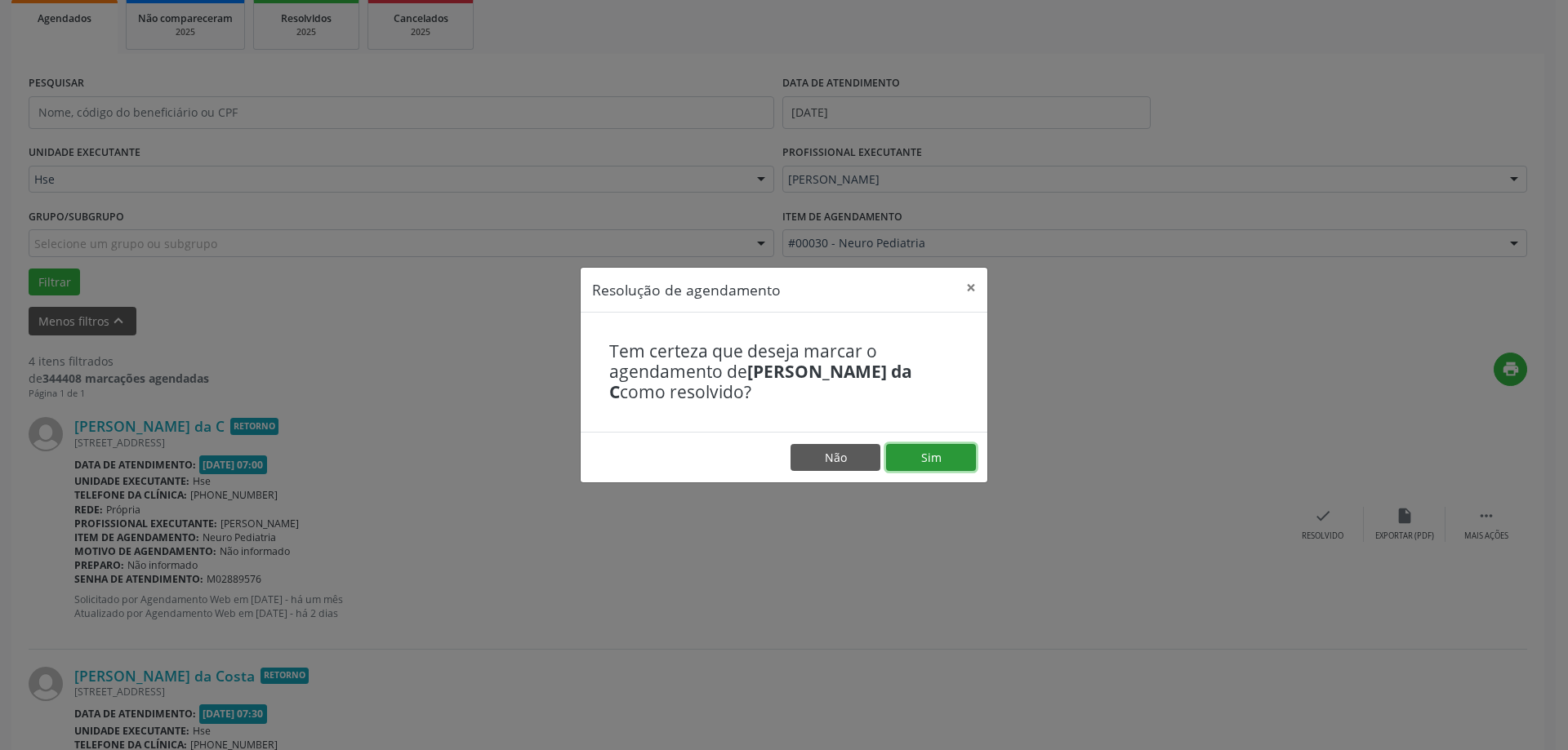
click at [920, 472] on button "Sim" at bounding box center [930, 457] width 90 height 28
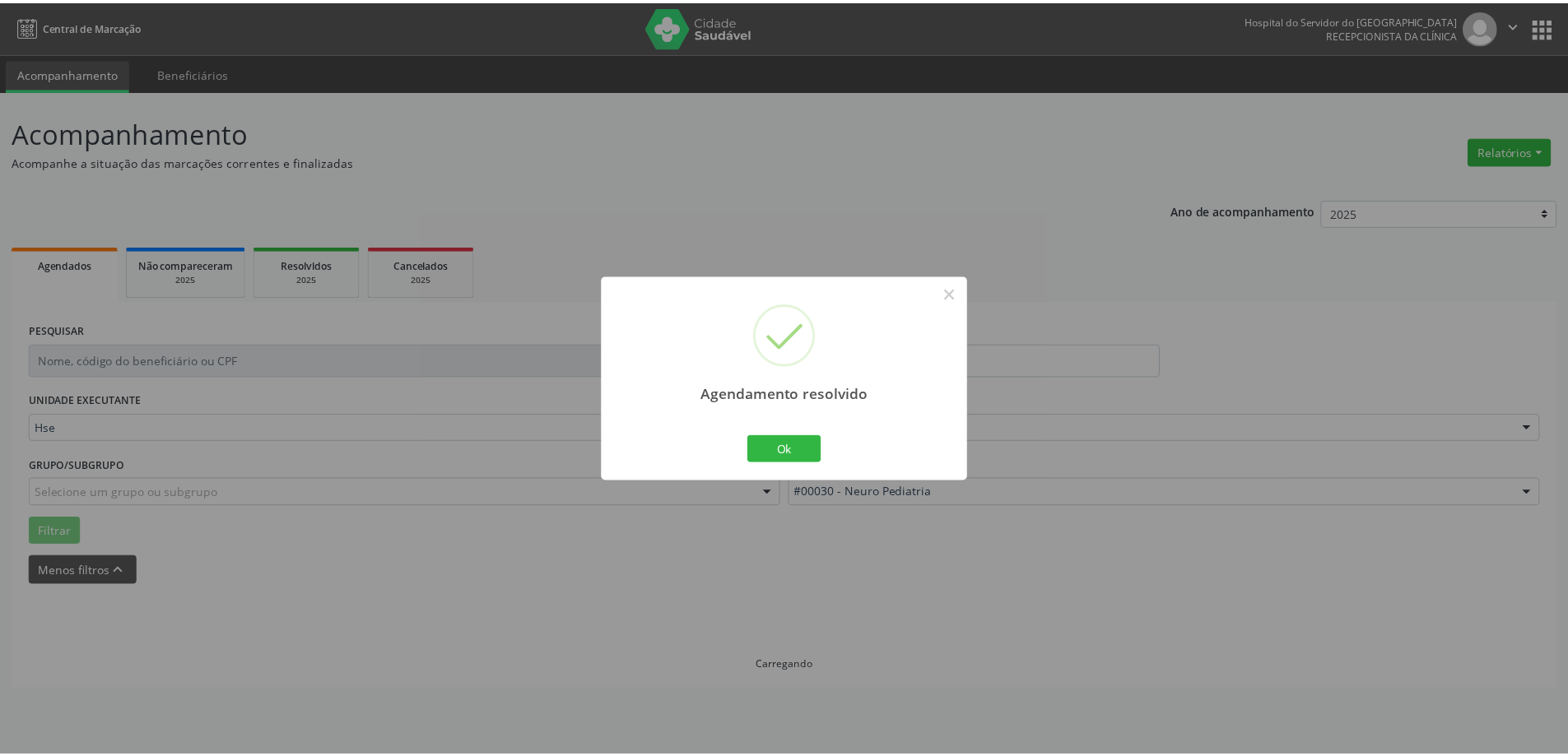
scroll to position [0, 0]
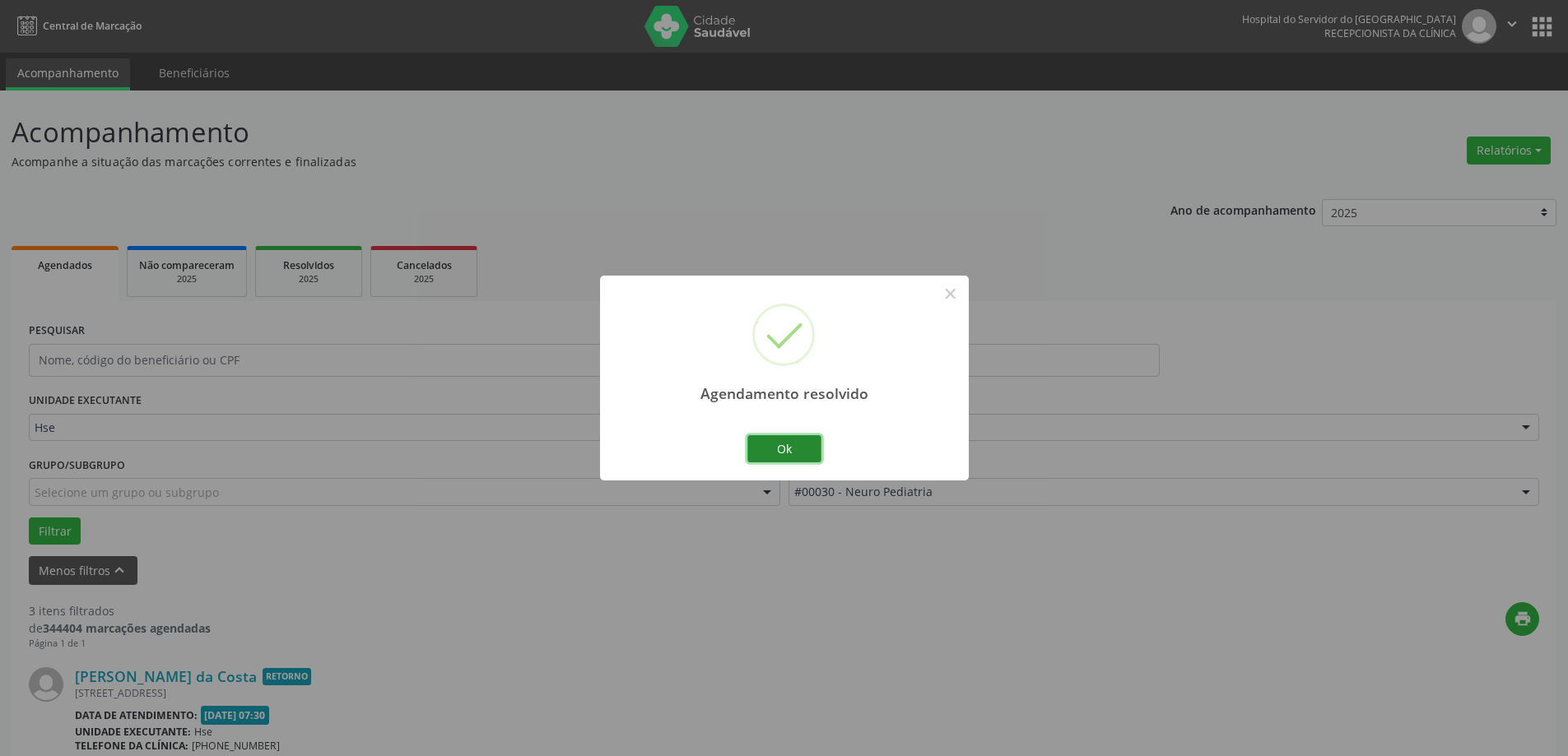
click at [780, 449] on button "Ok" at bounding box center [785, 449] width 74 height 28
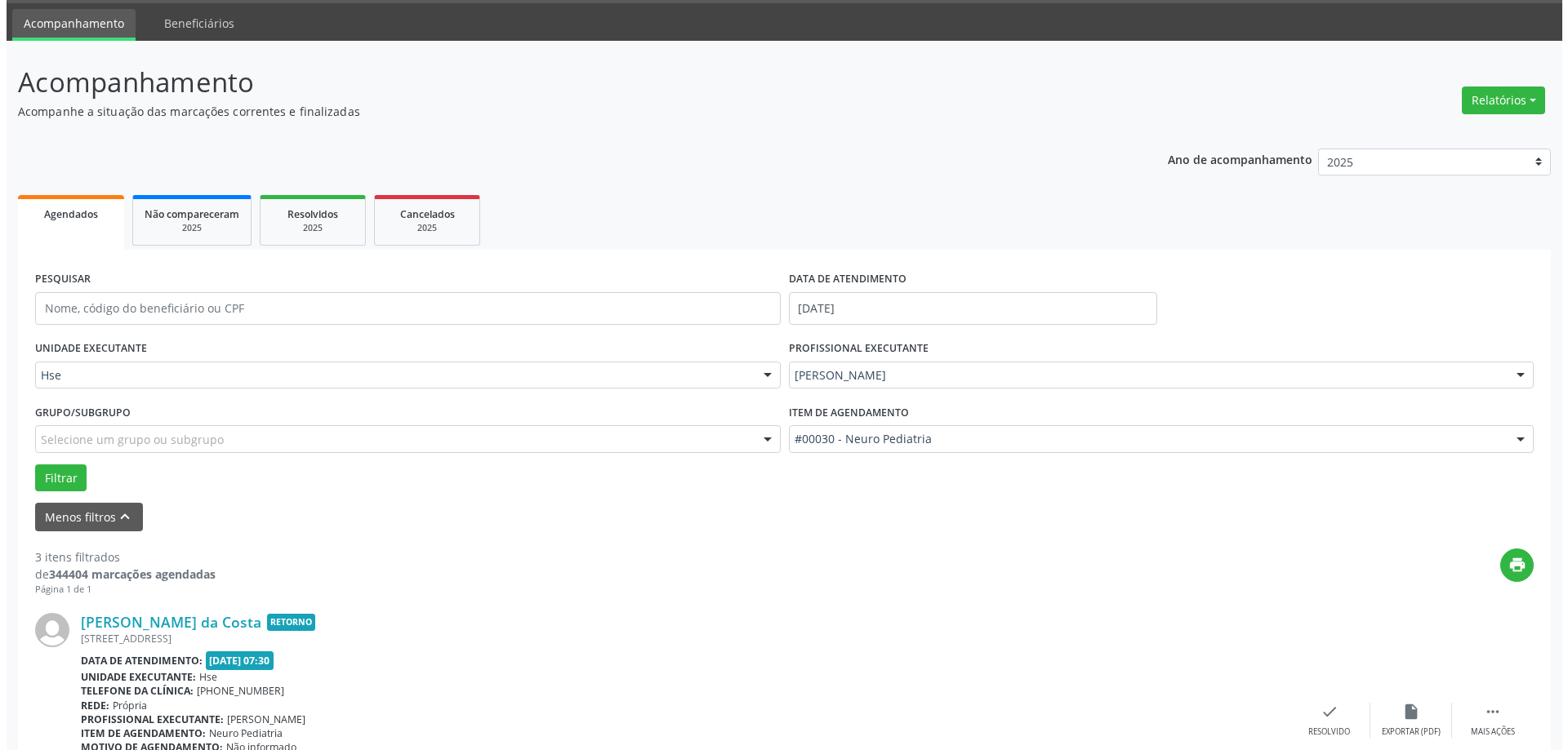
scroll to position [245, 0]
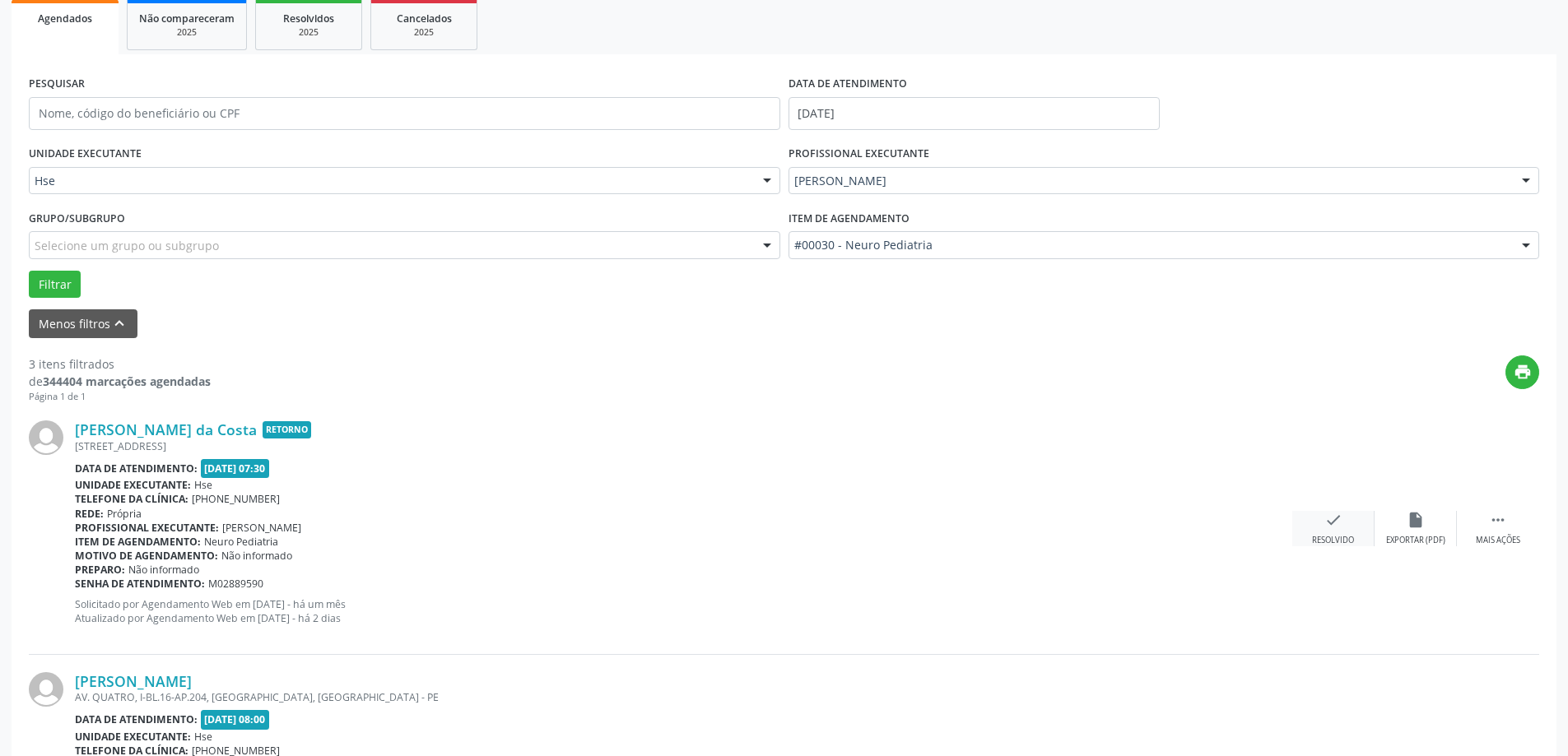
click at [1338, 535] on div "Resolvido" at bounding box center [1333, 541] width 42 height 12
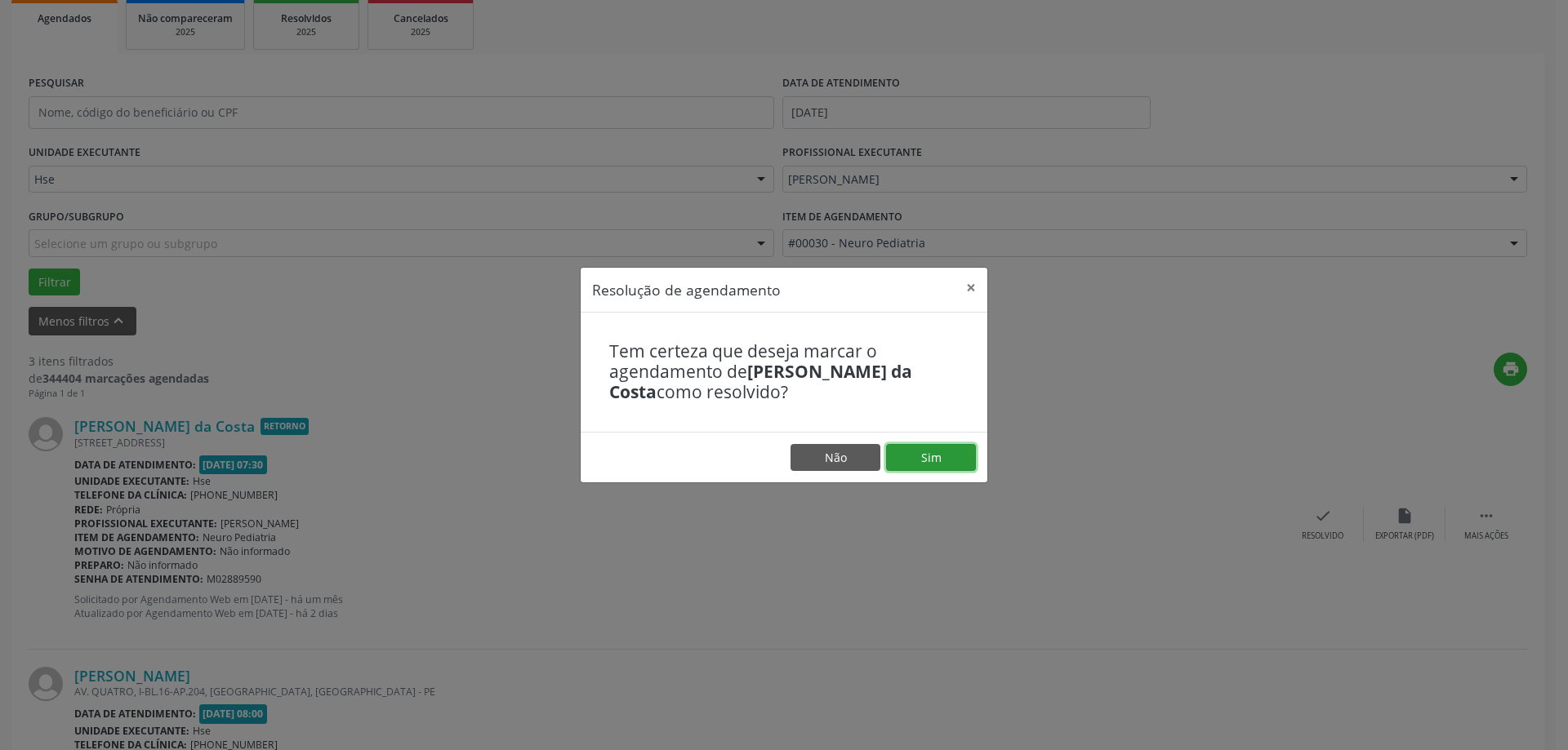
click at [968, 456] on button "Sim" at bounding box center [930, 457] width 90 height 28
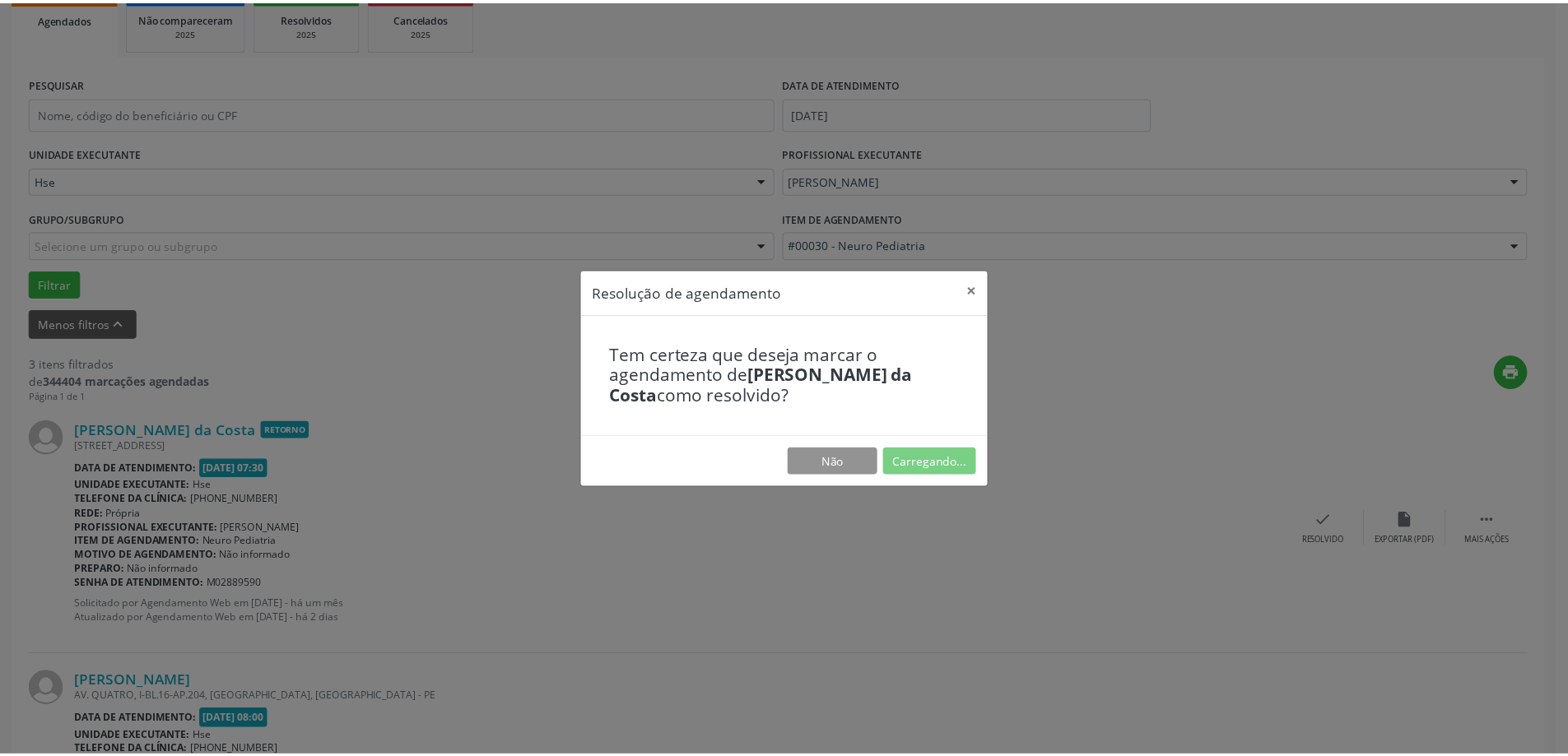
scroll to position [0, 0]
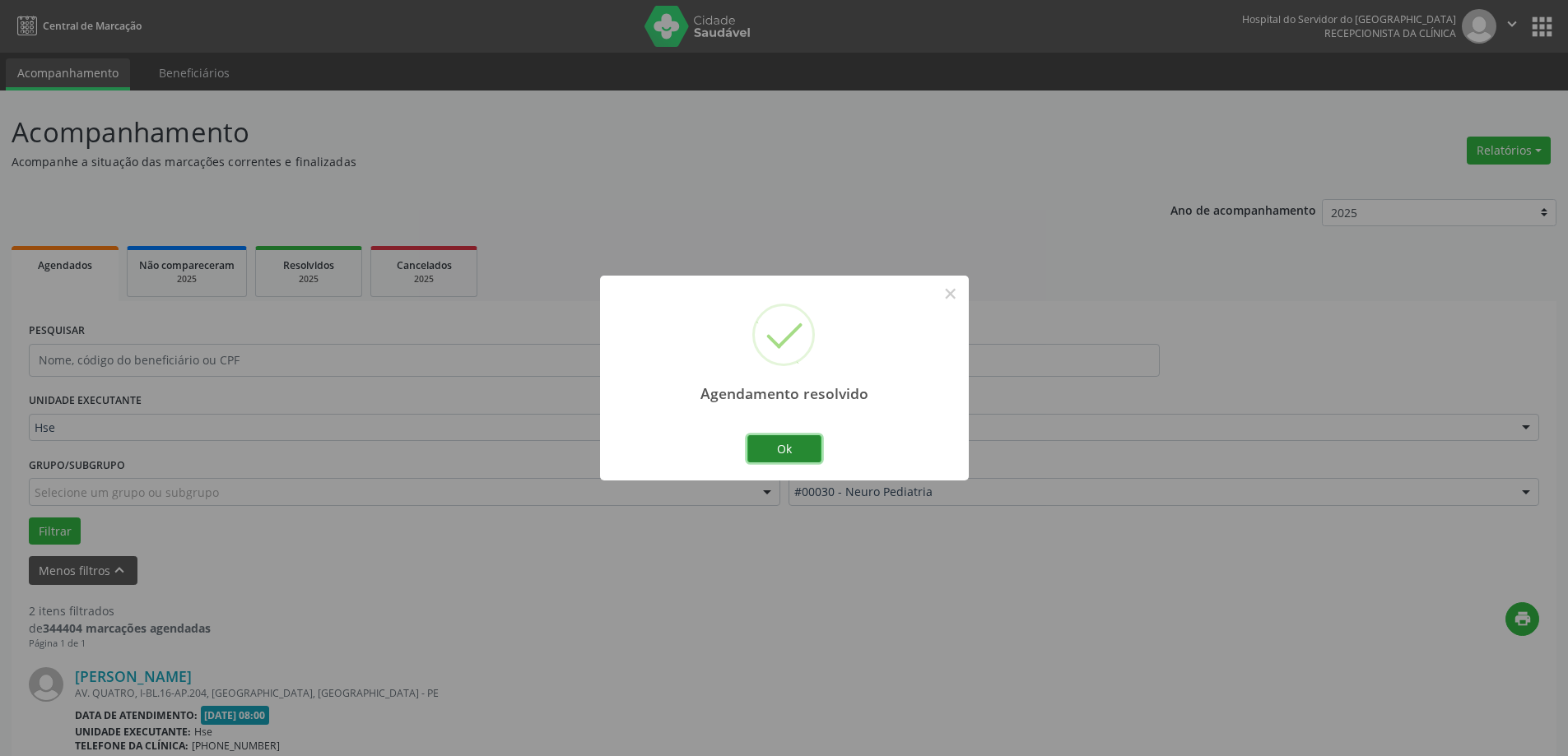
click at [792, 450] on button "Ok" at bounding box center [785, 449] width 74 height 28
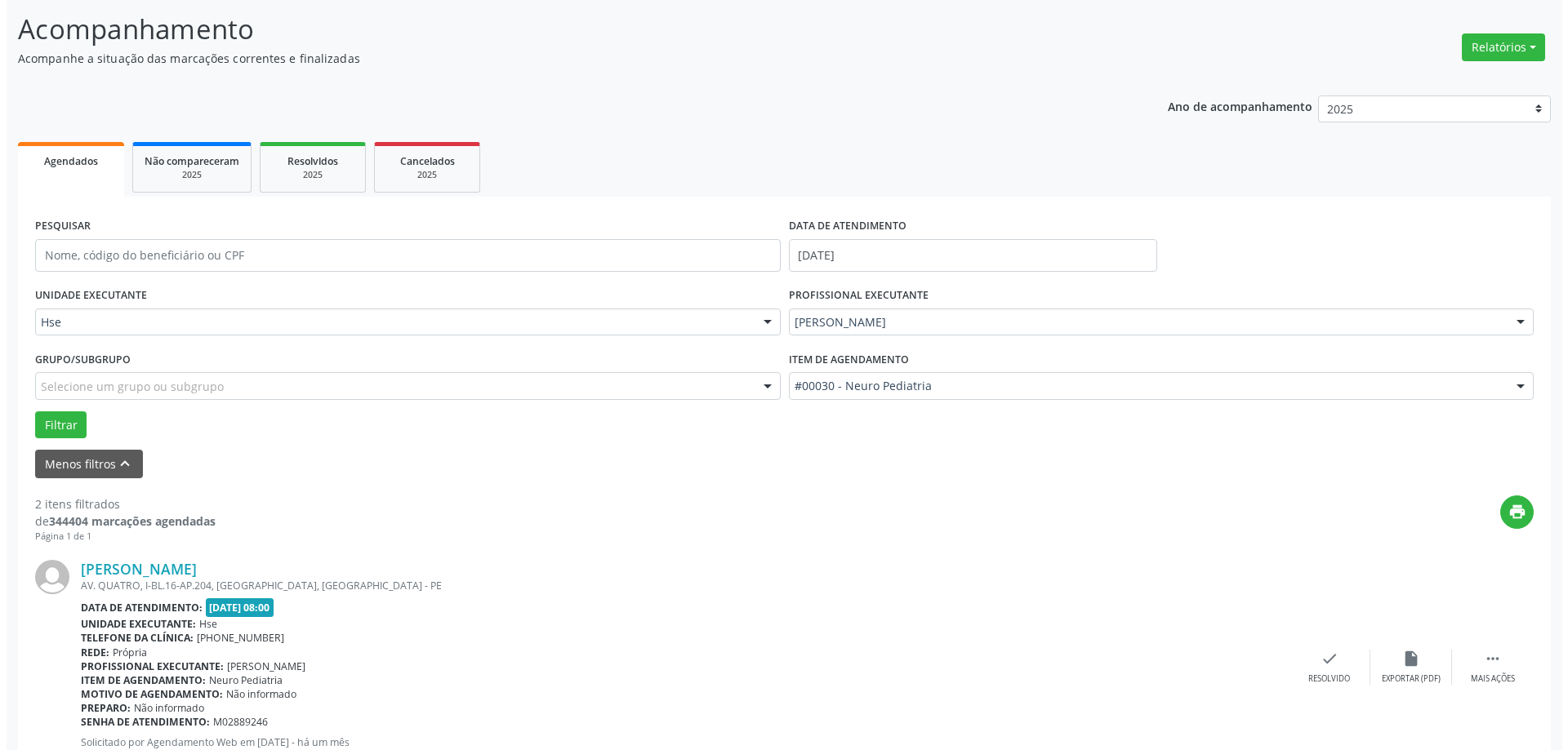
scroll to position [245, 0]
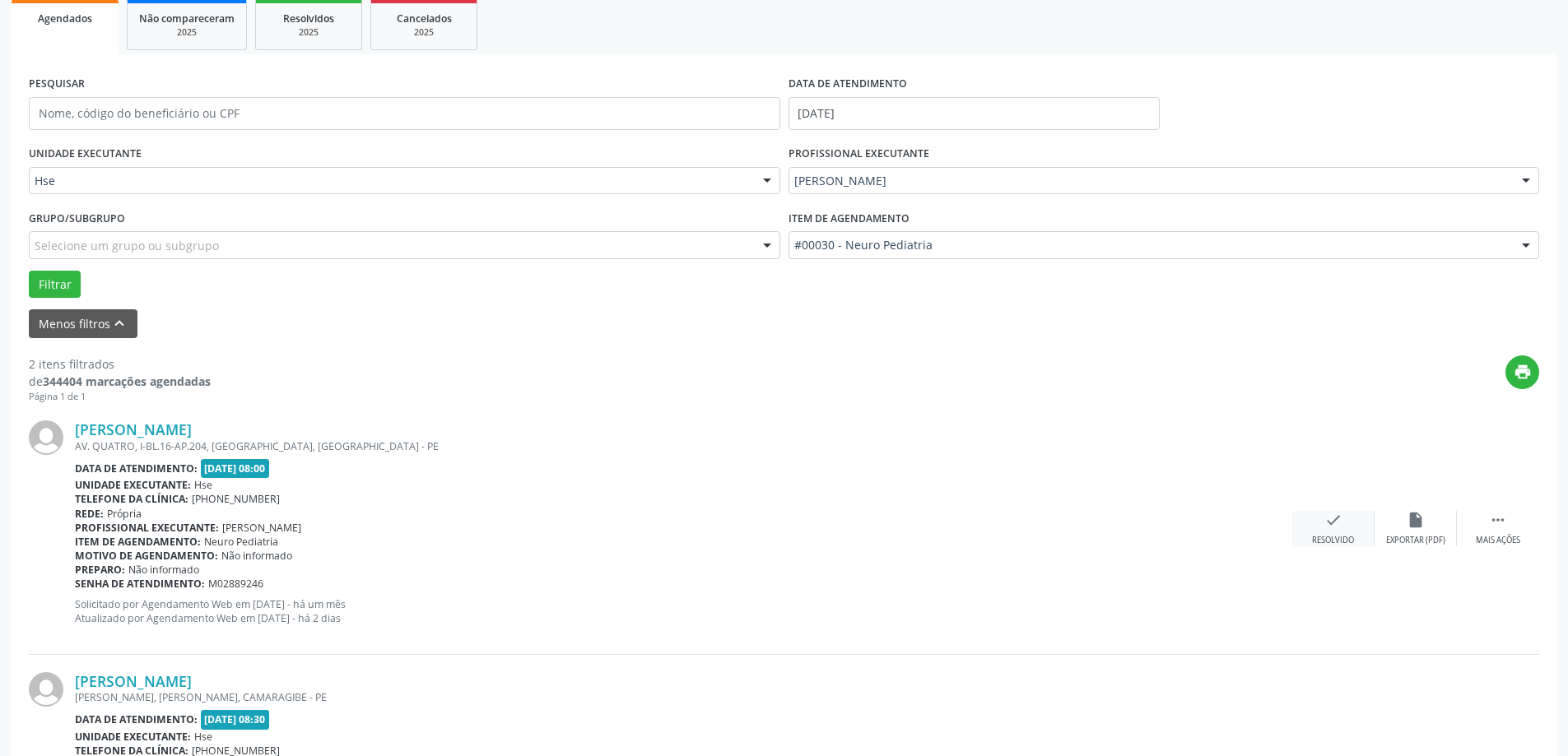
click at [1330, 514] on icon "check" at bounding box center [1333, 519] width 18 height 18
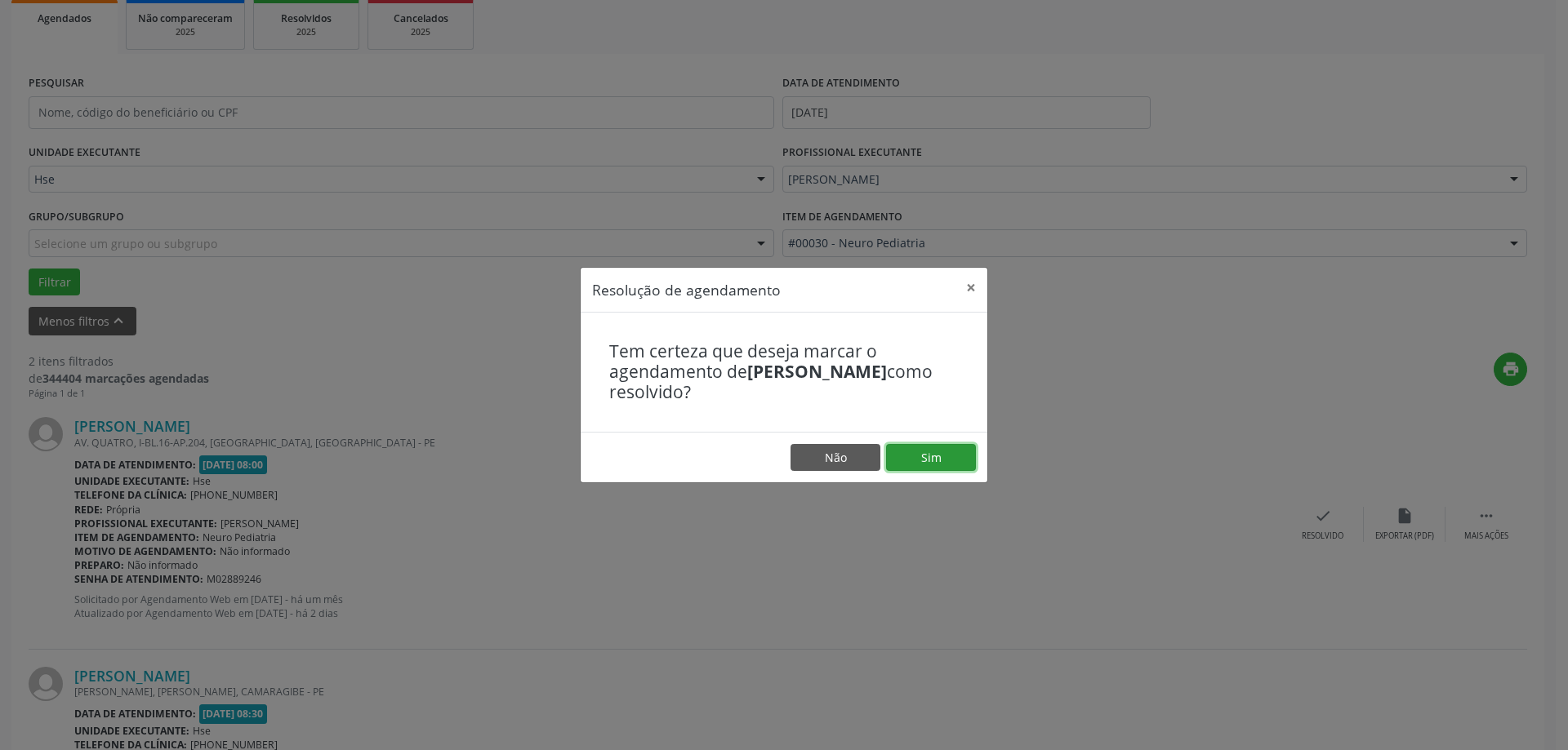
click at [907, 448] on button "Sim" at bounding box center [930, 457] width 90 height 28
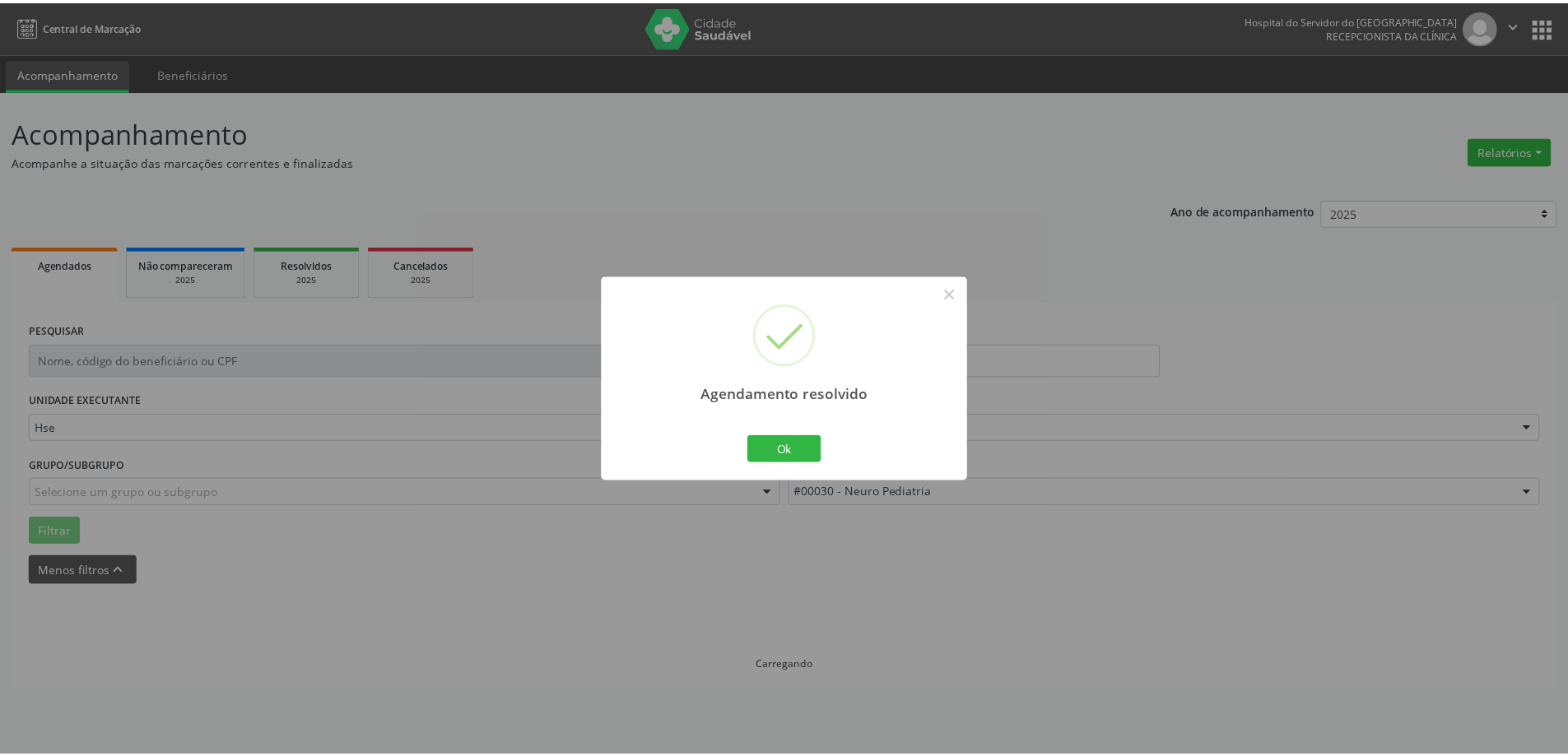
scroll to position [0, 0]
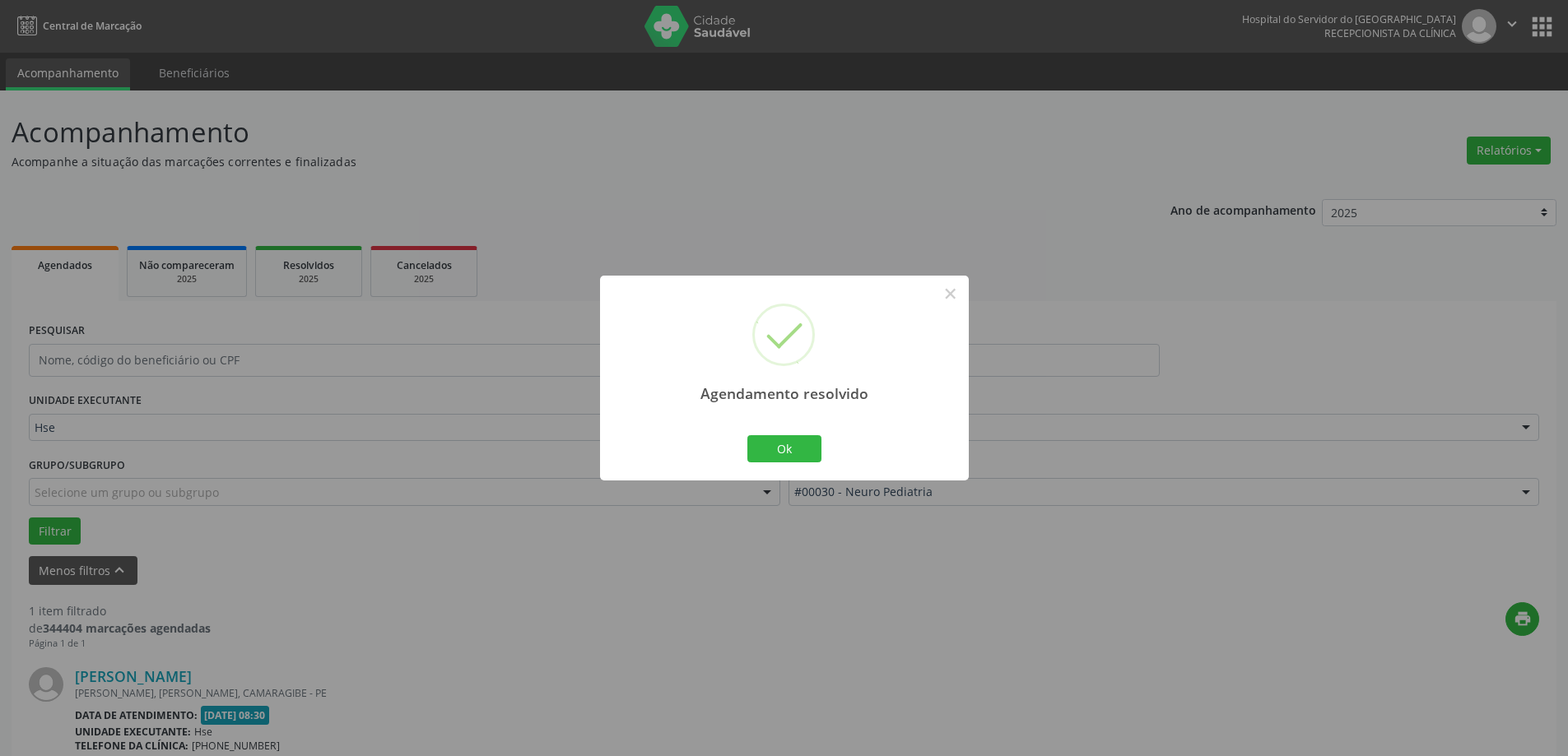
click at [795, 463] on div "Ok Cancel" at bounding box center [784, 448] width 81 height 35
click at [789, 447] on button "Ok" at bounding box center [785, 449] width 74 height 28
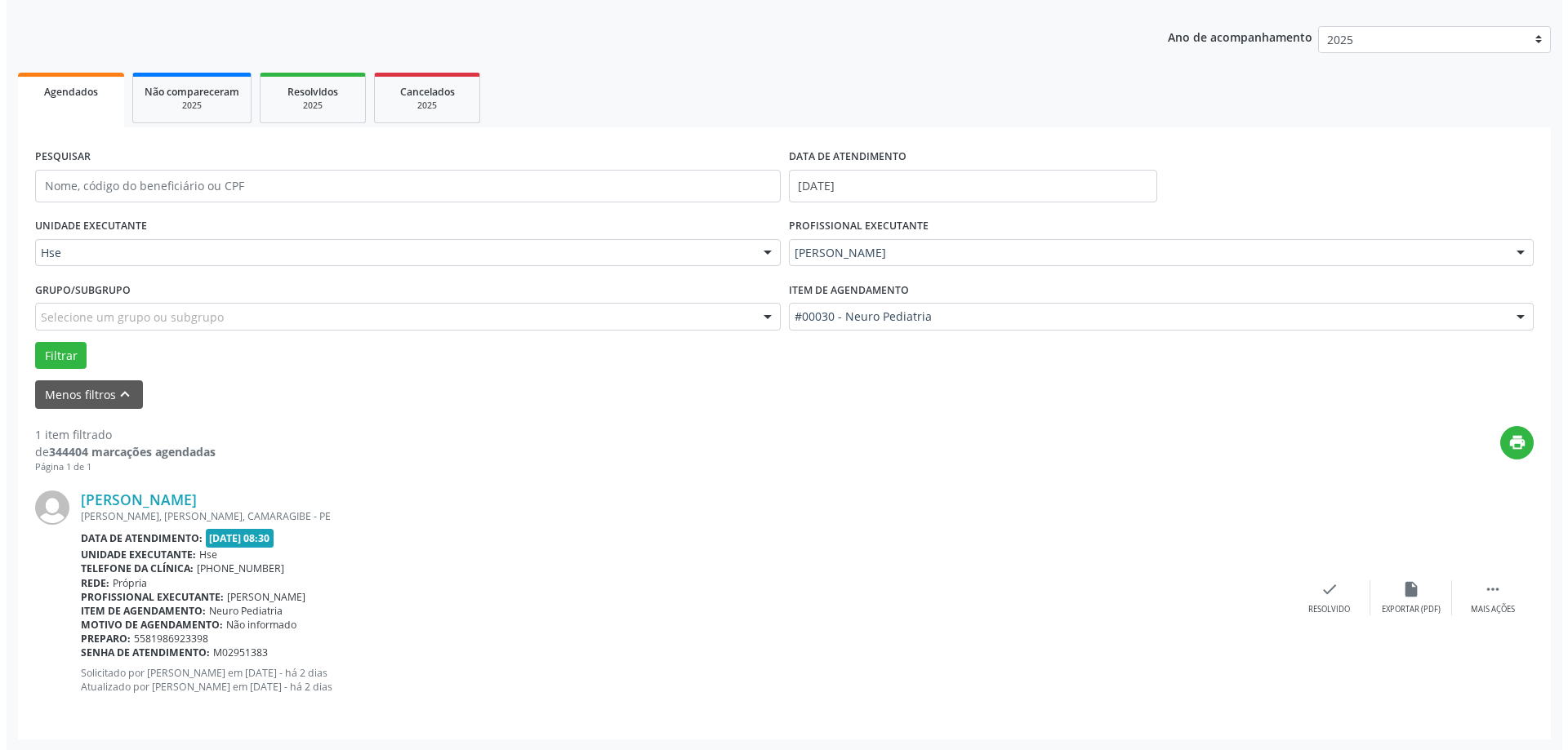
scroll to position [172, 0]
click at [1302, 603] on div "Resolvido" at bounding box center [1322, 609] width 42 height 12
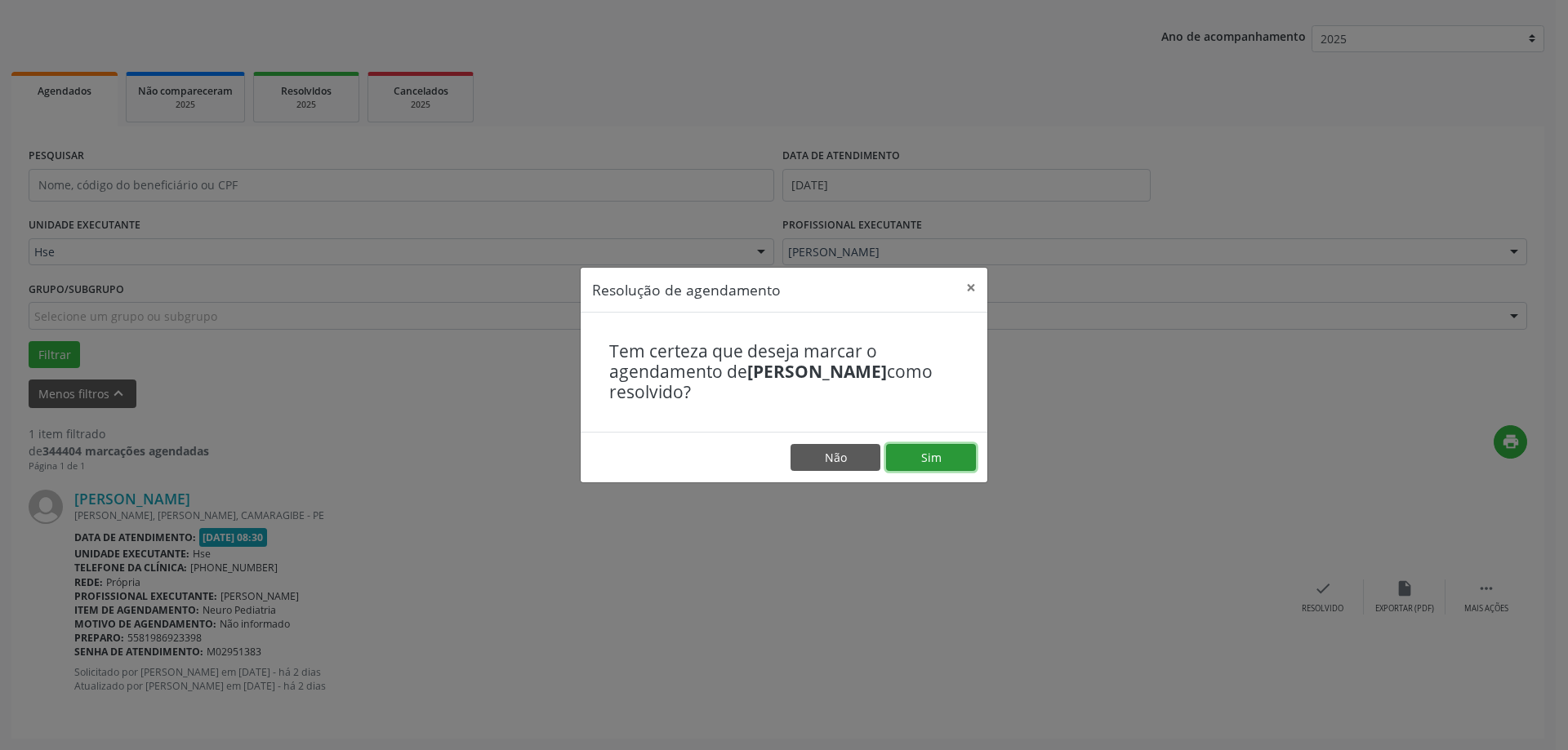
click at [942, 471] on button "Sim" at bounding box center [930, 457] width 90 height 28
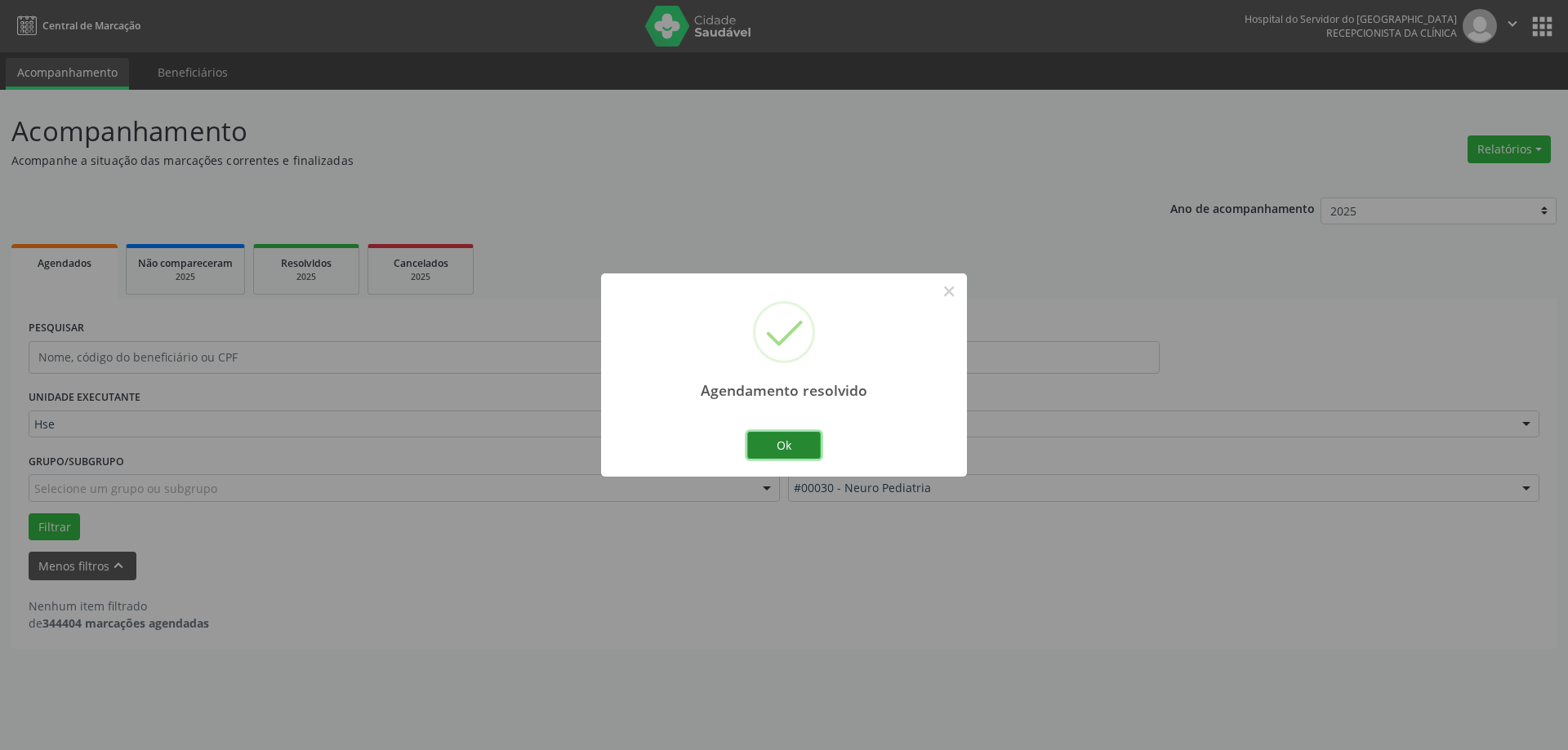
click at [794, 440] on button "Ok" at bounding box center [784, 445] width 74 height 28
